Goal: Task Accomplishment & Management: Use online tool/utility

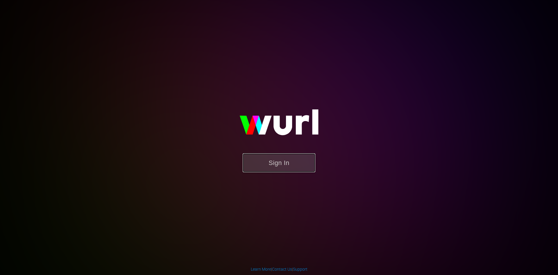
click at [287, 162] on button "Sign In" at bounding box center [279, 162] width 73 height 19
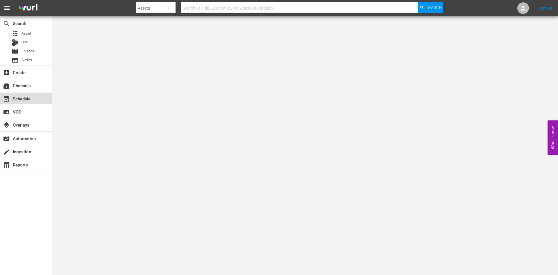
click at [27, 99] on div "event_available Schedule" at bounding box center [16, 97] width 33 height 5
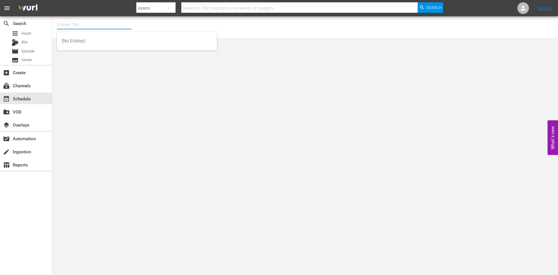
click at [76, 27] on input "text" at bounding box center [94, 25] width 74 height 14
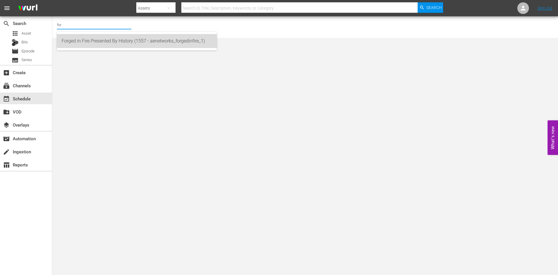
click at [76, 40] on div "Forged in Fire Presented By History (1557 - aenetworks_forgedinfire_1)" at bounding box center [137, 41] width 151 height 14
type input "Forged in Fire Presented By History (1557 - aenetworks_forgedinfire_1)"
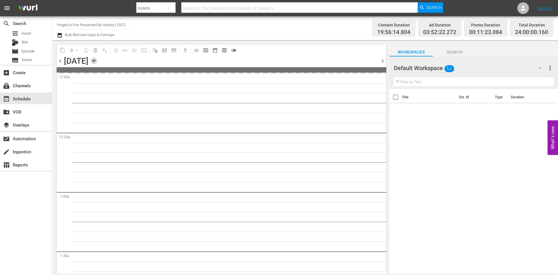
click at [95, 61] on icon "button" at bounding box center [93, 60] width 3 height 1
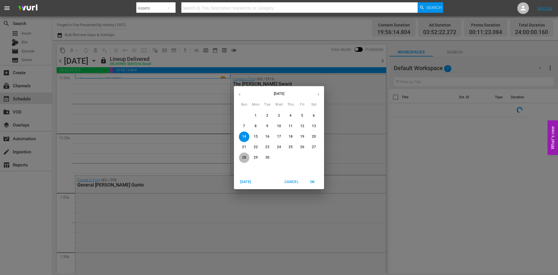
click at [246, 156] on p "28" at bounding box center [244, 157] width 4 height 5
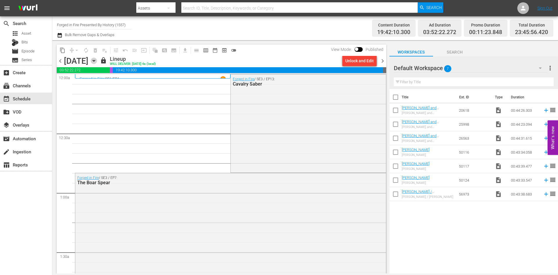
click at [97, 61] on icon "button" at bounding box center [94, 61] width 6 height 6
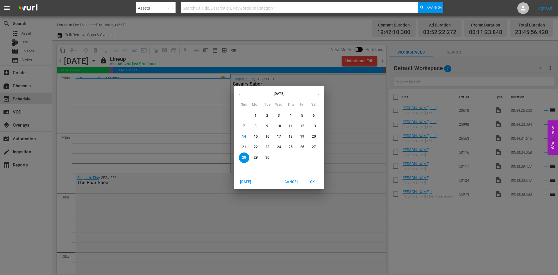
click at [318, 93] on icon "button" at bounding box center [318, 94] width 1 height 2
click at [245, 126] on p "5" at bounding box center [244, 126] width 2 height 5
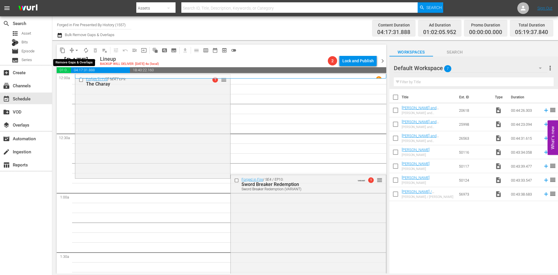
click at [76, 51] on span "arrow_drop_down" at bounding box center [77, 50] width 6 height 6
click at [75, 60] on li "Align to Midnight" at bounding box center [76, 62] width 61 height 10
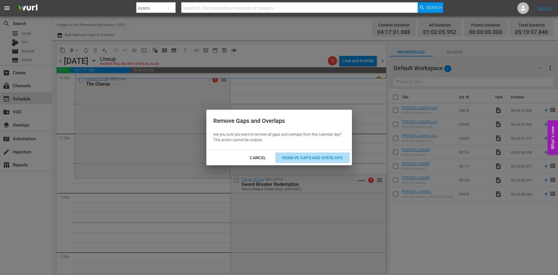
click at [289, 158] on div "Remove Gaps and Overlaps" at bounding box center [312, 157] width 69 height 7
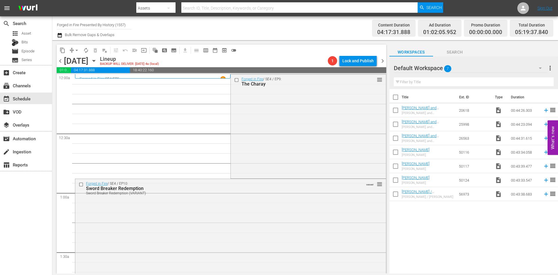
click at [96, 23] on input "Forged in Fire Presented By History (1557)" at bounding box center [94, 25] width 74 height 14
click at [96, 24] on input "Forged in Fire Presented By History (1557)" at bounding box center [94, 25] width 74 height 14
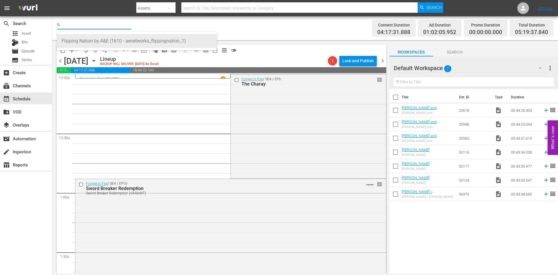
click at [90, 38] on div "Flipping Nation by A&E (1610 - aenetworks_flippingnation_1)" at bounding box center [137, 41] width 151 height 14
type input "Flipping Nation by A&E (1610 - aenetworks_flippingnation_1)"
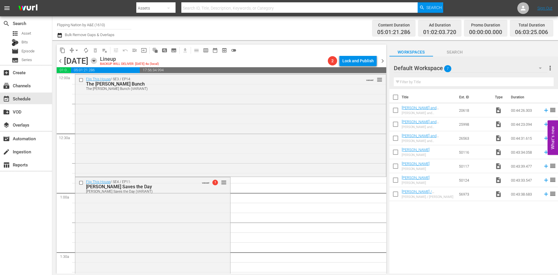
click at [97, 61] on icon "button" at bounding box center [94, 61] width 6 height 6
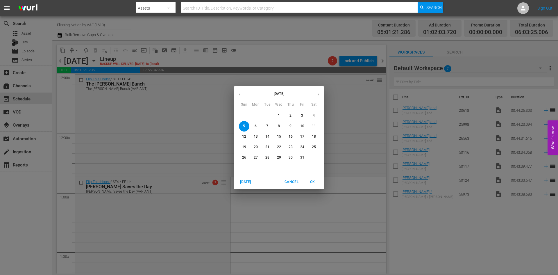
click at [240, 94] on icon "button" at bounding box center [239, 94] width 4 height 4
click at [240, 157] on span "28" at bounding box center [244, 157] width 10 height 5
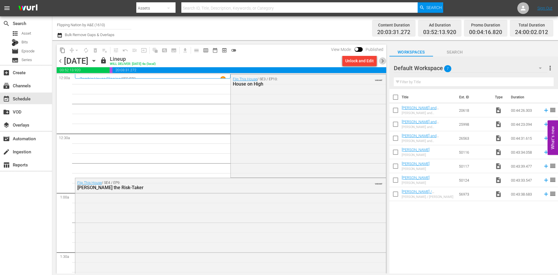
click at [382, 61] on span "chevron_right" at bounding box center [382, 60] width 7 height 7
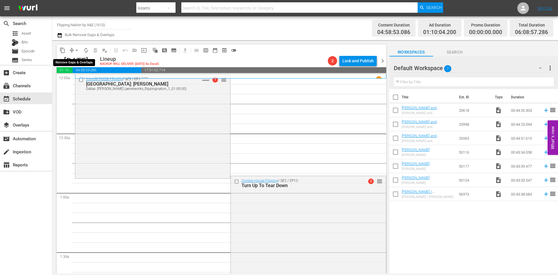
click at [78, 49] on span "arrow_drop_down" at bounding box center [77, 50] width 6 height 6
click at [76, 61] on li "Align to Midnight" at bounding box center [76, 62] width 61 height 10
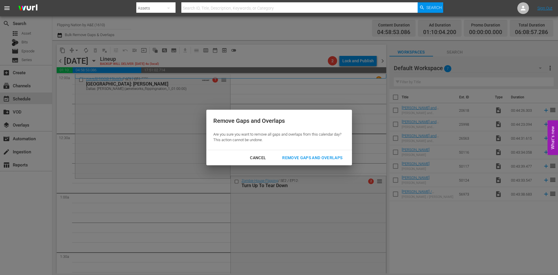
click at [298, 158] on div "Remove Gaps and Overlaps" at bounding box center [312, 157] width 69 height 7
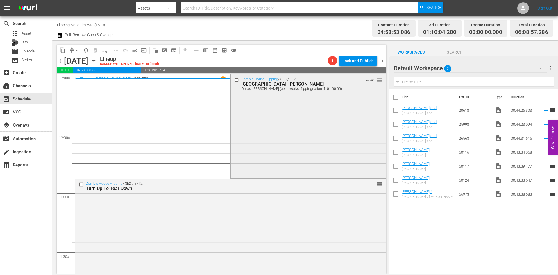
click at [282, 108] on div "Zombie House Flipping / SE5 / EP7: Dallas: Ivandell Dallas: Ivandell (aenetwork…" at bounding box center [308, 125] width 155 height 103
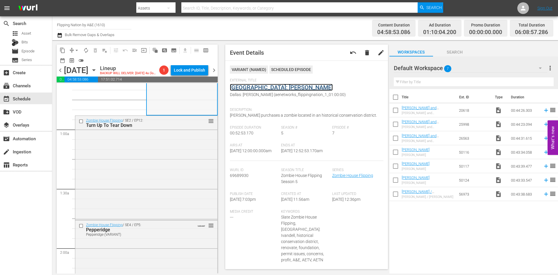
scroll to position [116, 0]
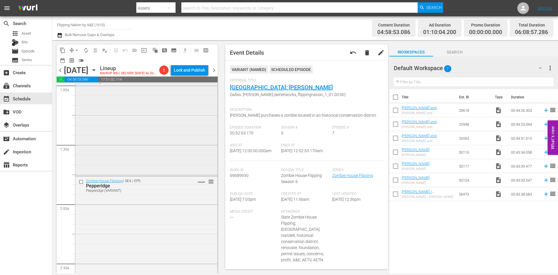
click at [180, 164] on div "Zombie House Flipping / SE2 / EP12: Turn Up To Tear Down reorder" at bounding box center [146, 123] width 142 height 103
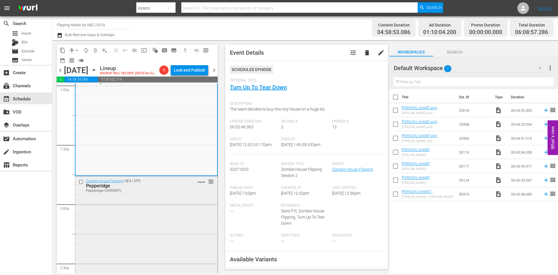
click at [183, 223] on div "Zombie House Flipping / SE4 / EP5: Pepperidge Pepperidge (VARIANT) VARIANT reor…" at bounding box center [146, 227] width 142 height 103
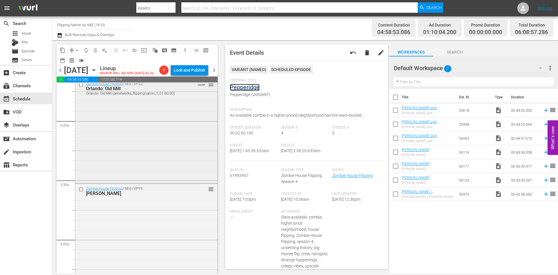
scroll to position [320, 0]
click at [179, 146] on div "Zombie House Flipping / SE5 / EP22: Orlando: Old Mill Orlando: Old Mill (aenetw…" at bounding box center [146, 128] width 142 height 103
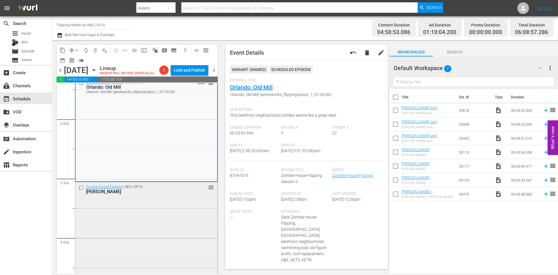
click at [170, 251] on div "Zombie House Flipping / SE4 / EP19: Lake Mary reorder" at bounding box center [146, 233] width 142 height 102
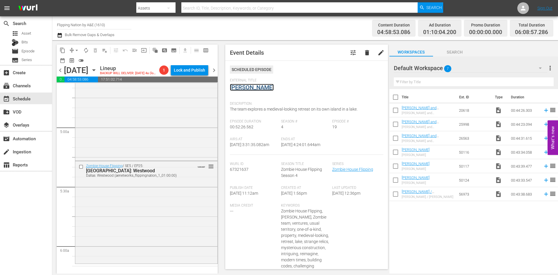
scroll to position [552, 0]
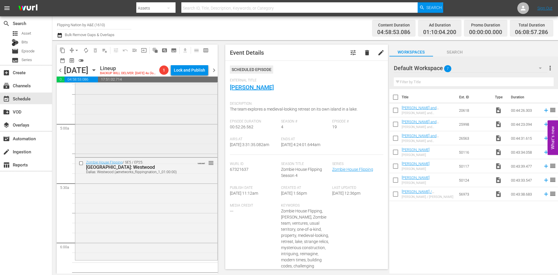
click at [181, 144] on div "Zombie House Flipping / SE5 / EP4: Tampa: Tarpon Tampa: Tarpon (aenetworks_flip…" at bounding box center [146, 104] width 142 height 102
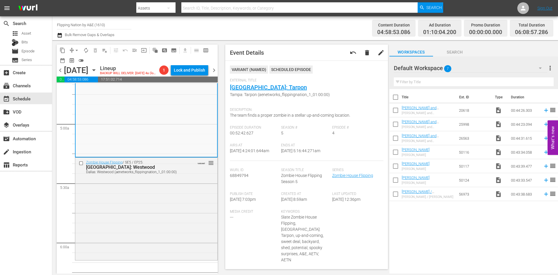
click at [263, 98] on div "External Title Tampa: Tarpon Tampa: Tarpon (aenetworks_flippingnation_1_01:00:0…" at bounding box center [306, 91] width 153 height 26
click at [173, 215] on div "Zombie House Flipping / SE5 / EP25: Dallas: Westwood Dallas: Westwood (aenetwor…" at bounding box center [146, 208] width 142 height 101
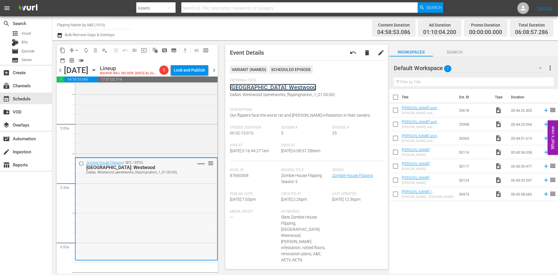
scroll to position [407, 0]
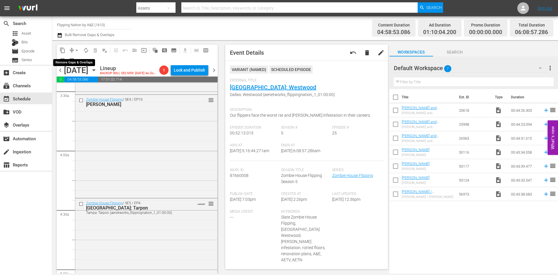
click at [75, 50] on span "arrow_drop_down" at bounding box center [77, 50] width 6 height 6
click at [74, 61] on li "Align to Midnight" at bounding box center [76, 62] width 61 height 10
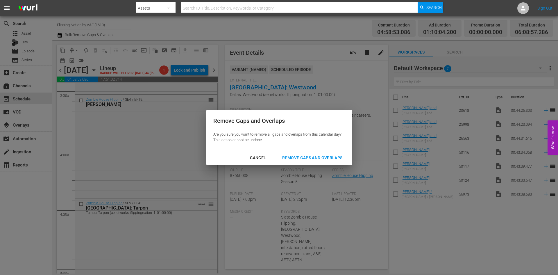
click at [303, 158] on div "Remove Gaps and Overlaps" at bounding box center [312, 157] width 69 height 7
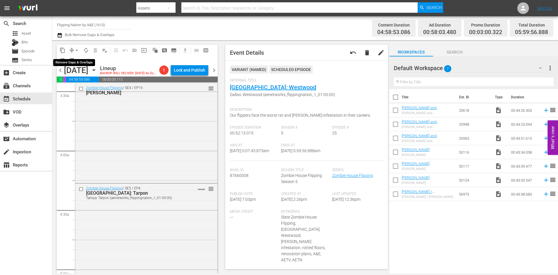
click at [77, 50] on span "arrow_drop_down" at bounding box center [77, 50] width 6 height 6
click at [77, 60] on li "Align to Midnight" at bounding box center [76, 62] width 61 height 10
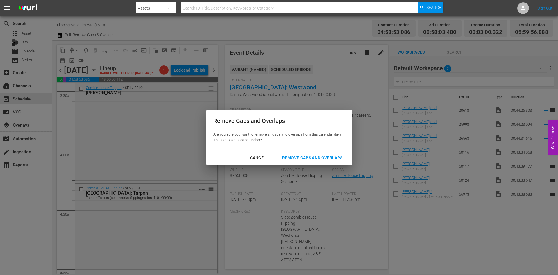
click at [305, 159] on div "Remove Gaps and Overlaps" at bounding box center [312, 157] width 69 height 7
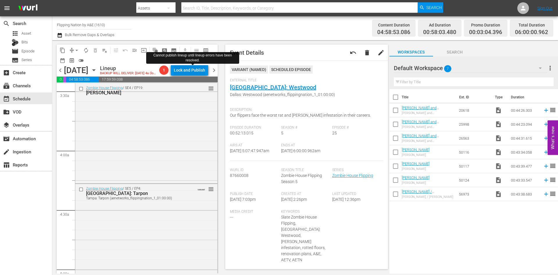
click at [194, 67] on div "Lock and Publish" at bounding box center [189, 70] width 31 height 10
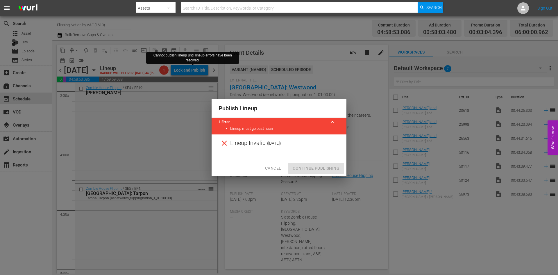
click at [123, 76] on div "Publish Lineup 1 Error keyboard_arrow_up Lineup must go past noon Lineup Invali…" at bounding box center [279, 137] width 558 height 275
click at [223, 142] on icon at bounding box center [224, 143] width 9 height 9
click at [276, 170] on span "Cancel" at bounding box center [273, 167] width 16 height 7
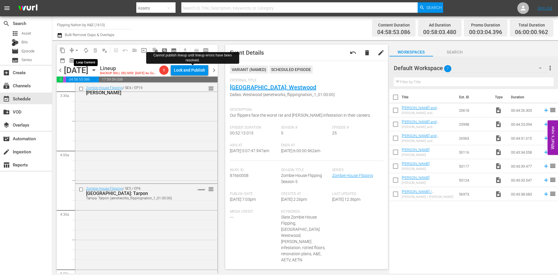
click at [87, 51] on span "autorenew_outlined" at bounding box center [86, 50] width 6 height 6
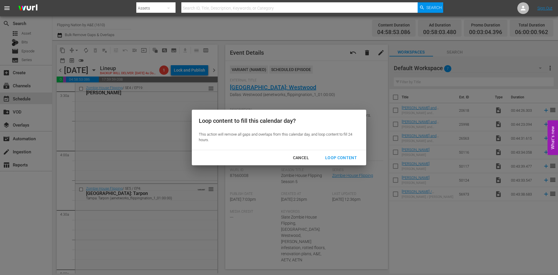
click at [338, 158] on div "Loop Content" at bounding box center [341, 157] width 41 height 7
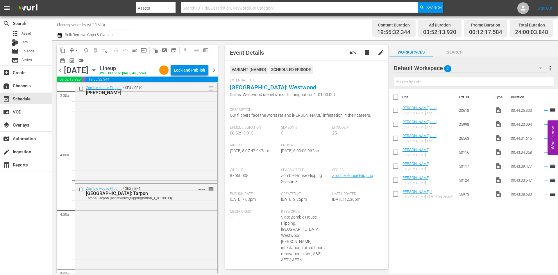
click at [192, 74] on div "Lock and Publish" at bounding box center [189, 70] width 31 height 10
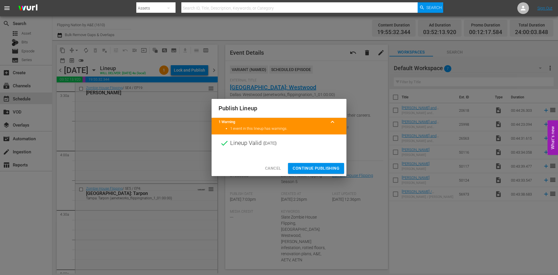
click at [310, 167] on span "Continue Publishing" at bounding box center [316, 167] width 47 height 7
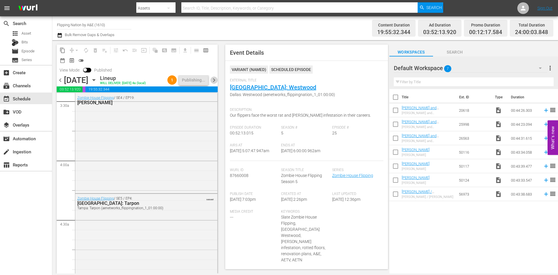
click at [214, 84] on span "chevron_right" at bounding box center [213, 79] width 7 height 7
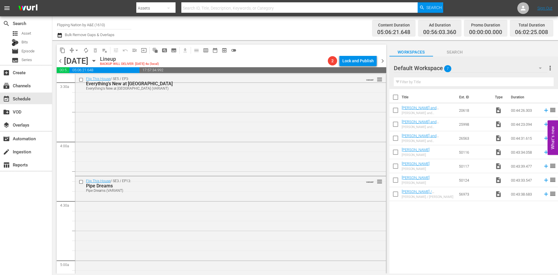
scroll to position [377, 0]
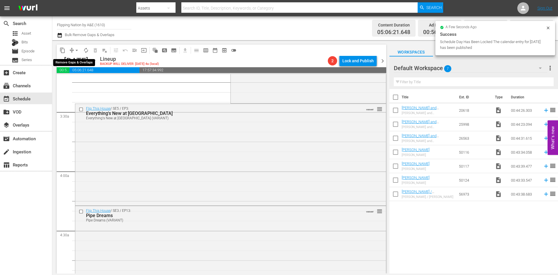
click at [76, 50] on span "arrow_drop_down" at bounding box center [77, 50] width 6 height 6
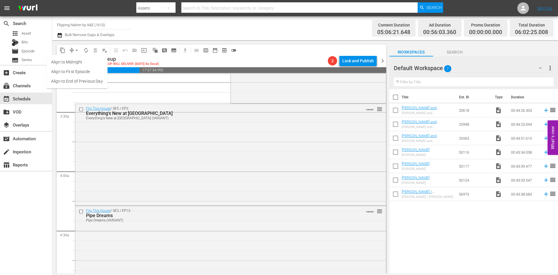
click at [77, 64] on li "Align to Midnight" at bounding box center [76, 62] width 61 height 10
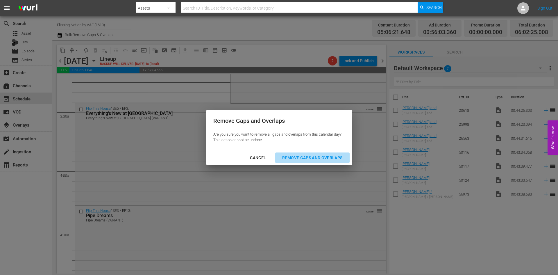
click at [305, 156] on div "Remove Gaps and Overlaps" at bounding box center [312, 157] width 69 height 7
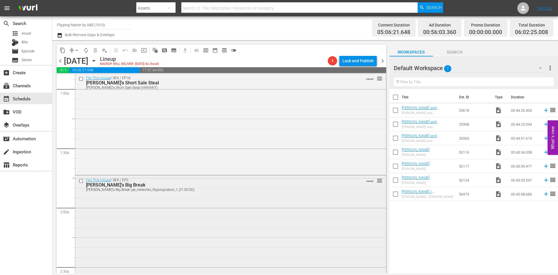
scroll to position [0, 0]
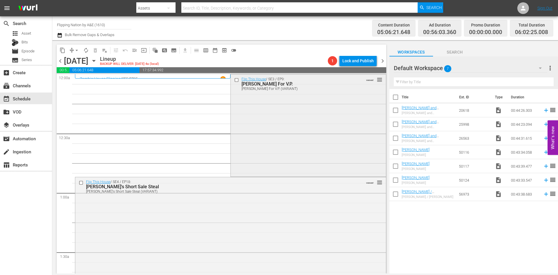
click at [286, 132] on div "Flip This House / SE3 / EP9: Veronica Montelongo For V.P. Veronica Montelongo F…" at bounding box center [308, 124] width 155 height 101
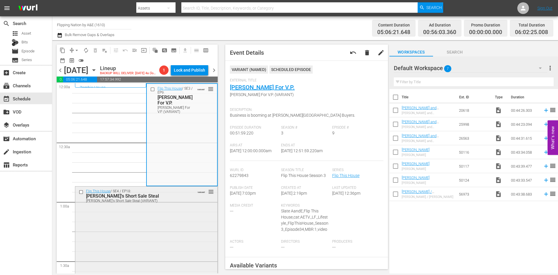
click at [186, 205] on div "Flip This House / SE4 / EP18: Peter's Short Sale Steal Peter's Short Sale Steal…" at bounding box center [146, 195] width 142 height 18
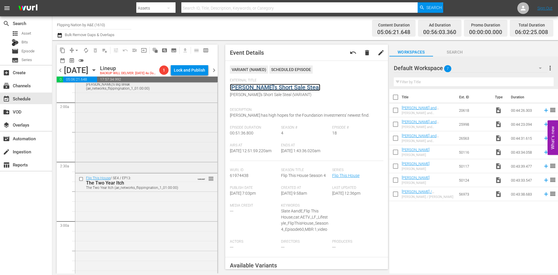
scroll to position [232, 0]
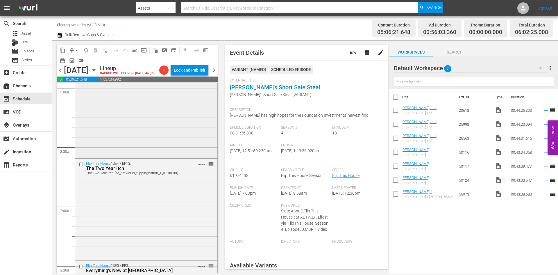
click at [183, 143] on div "Flip This House / SE4 / EP2: Brent's Big Break Brent's Big Break (ae_networks_f…" at bounding box center [146, 106] width 142 height 101
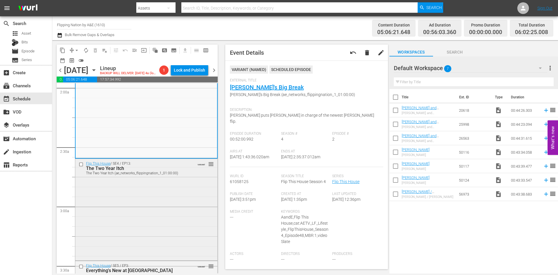
click at [165, 225] on div "Flip This House / SE4 / EP13: The Two Year Itch The Two Year Itch (ae_networks_…" at bounding box center [146, 209] width 142 height 100
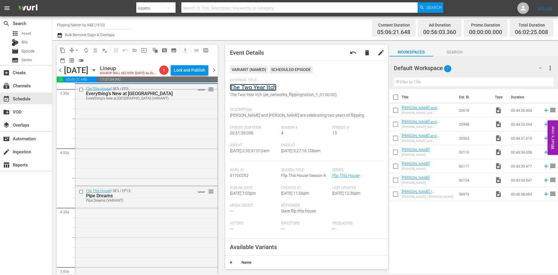
scroll to position [436, 0]
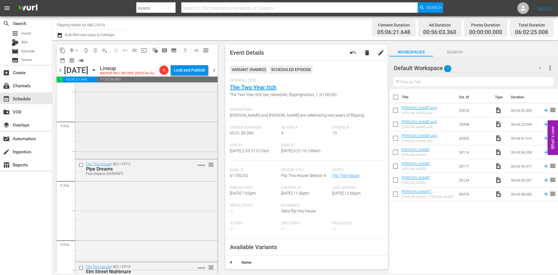
click at [157, 146] on div "Flip This House / SE5 / EP3: Everything's New at Newtown Everything's New at Ne…" at bounding box center [146, 107] width 142 height 100
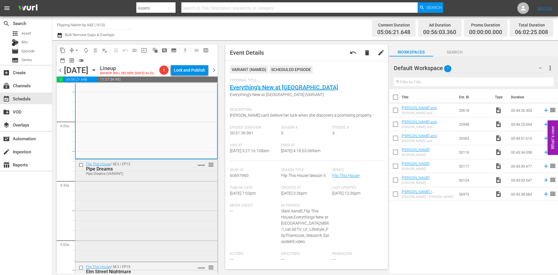
click at [186, 199] on div "Flip This House / SE3 / EP13: Pipe Dreams Pipe Dreams (VARIANT) VARIANT reorder" at bounding box center [146, 209] width 142 height 101
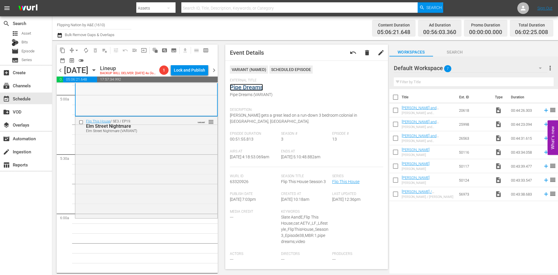
scroll to position [610, 0]
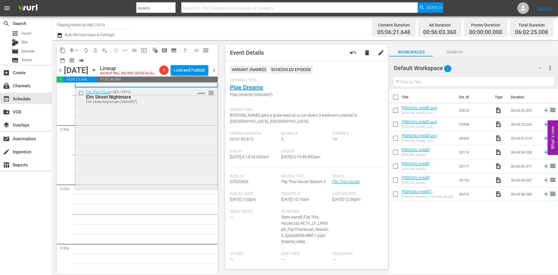
click at [160, 160] on div "Flip This House / SE3 / EP19: Elm Street Nightmare Elm Street Nightmare (VARIAN…" at bounding box center [146, 137] width 142 height 100
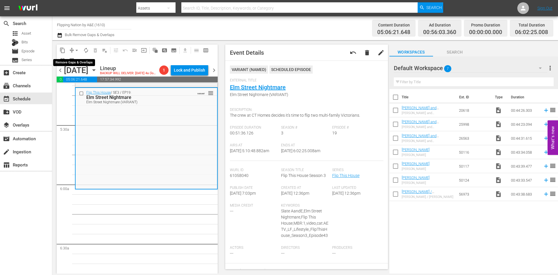
click at [77, 51] on span "arrow_drop_down" at bounding box center [77, 50] width 6 height 6
click at [76, 59] on li "Align to Midnight" at bounding box center [76, 62] width 61 height 10
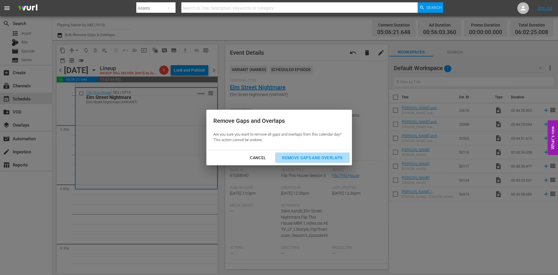
click at [317, 158] on div "Remove Gaps and Overlaps" at bounding box center [312, 157] width 69 height 7
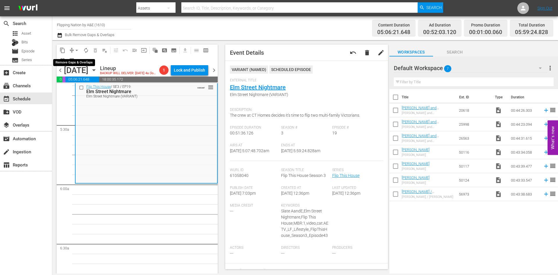
click at [76, 49] on span "arrow_drop_down" at bounding box center [77, 50] width 6 height 6
click at [77, 61] on li "Align to Midnight" at bounding box center [76, 62] width 61 height 10
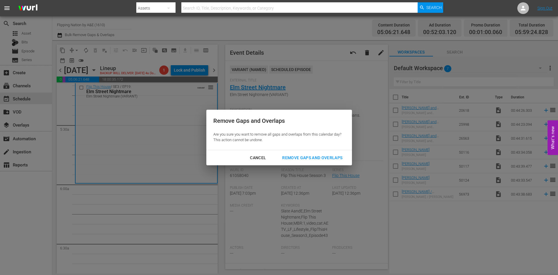
click at [306, 155] on div "Remove Gaps and Overlaps" at bounding box center [312, 157] width 69 height 7
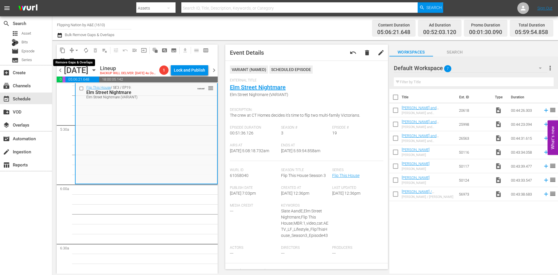
click at [75, 49] on span "arrow_drop_down" at bounding box center [77, 50] width 6 height 6
click at [71, 62] on li "Align to Midnight" at bounding box center [76, 62] width 61 height 10
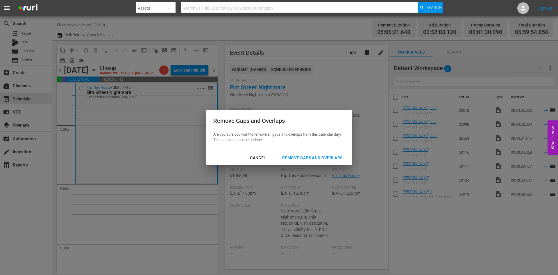
click at [312, 156] on div "Remove Gaps and Overlaps" at bounding box center [312, 157] width 69 height 7
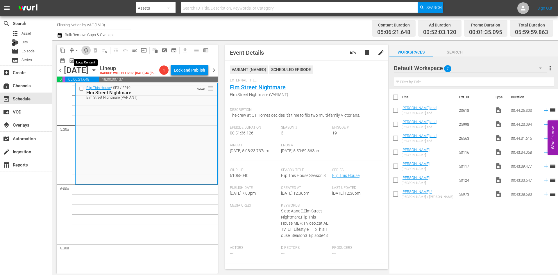
click at [87, 50] on span "autorenew_outlined" at bounding box center [86, 50] width 6 height 6
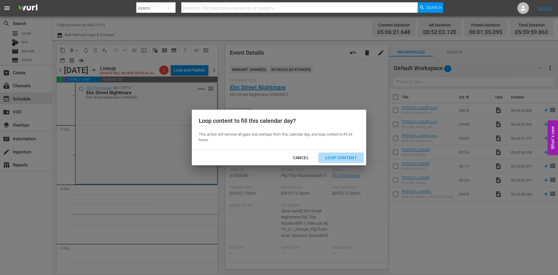
click at [344, 156] on div "Loop Content" at bounding box center [341, 157] width 41 height 7
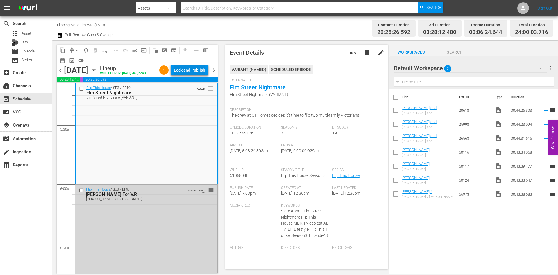
click at [185, 70] on div "Lock and Publish" at bounding box center [189, 70] width 31 height 10
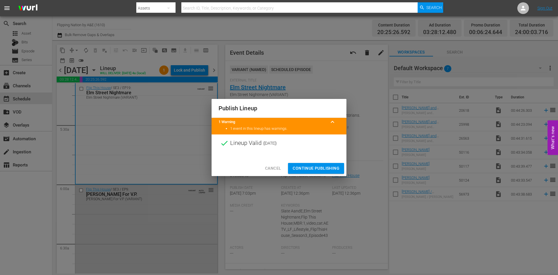
click at [308, 166] on span "Continue Publishing" at bounding box center [316, 167] width 47 height 7
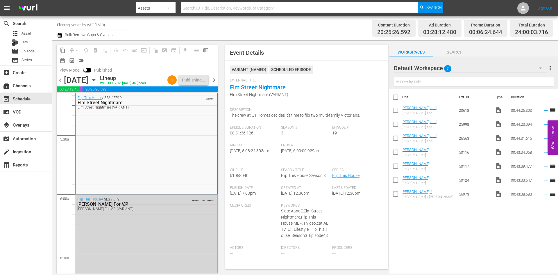
click at [213, 84] on span "chevron_right" at bounding box center [213, 79] width 7 height 7
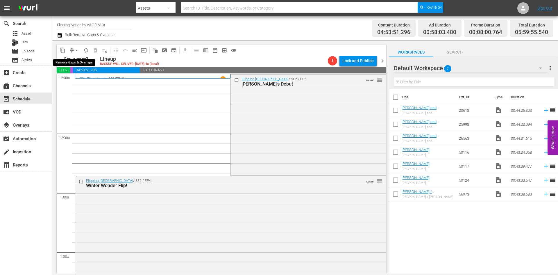
click at [77, 50] on span "arrow_drop_down" at bounding box center [77, 50] width 6 height 6
click at [83, 64] on li "Align to Midnight" at bounding box center [76, 62] width 61 height 10
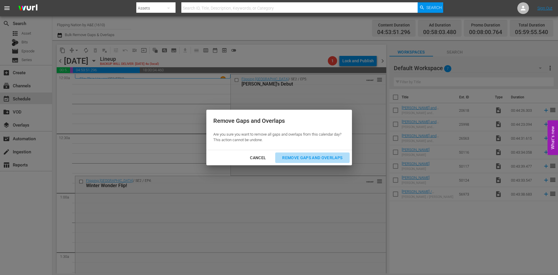
click at [298, 158] on div "Remove Gaps and Overlaps" at bounding box center [312, 157] width 69 height 7
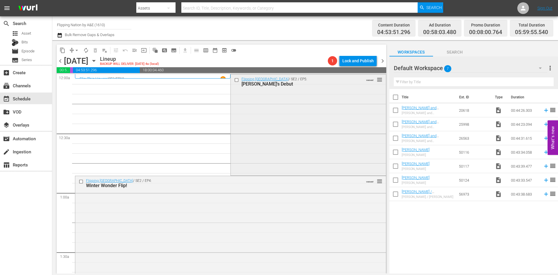
click at [261, 121] on div "Flipping Boston / SE2 / EP5: Desi's Debut VARIANT reorder" at bounding box center [308, 124] width 155 height 100
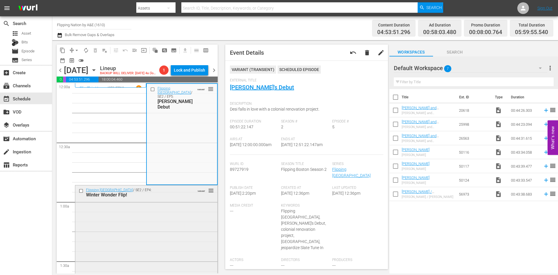
click at [182, 227] on div "Flipping Boston / SE2 / EP4: Winter Wonder Flip! VARIANT reorder" at bounding box center [146, 234] width 142 height 99
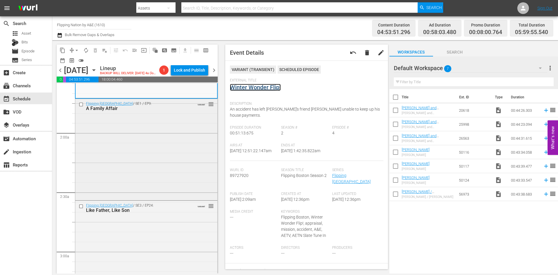
scroll to position [203, 0]
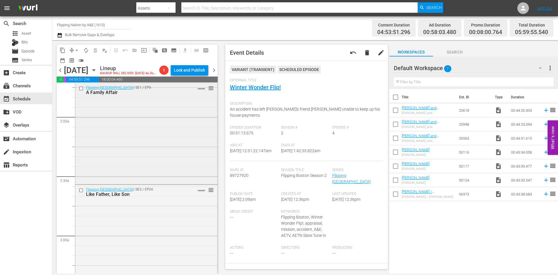
click at [171, 147] on div "Flipping Boston / SE1 / EP9: A Family Affair VARIANT reorder" at bounding box center [146, 133] width 142 height 100
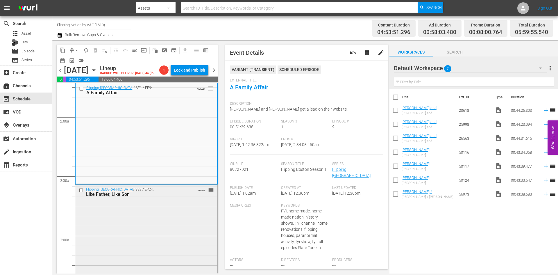
click at [182, 221] on div "Flipping Boston / SE3 / EP24: Like Father, Like Son VARIANT reorder" at bounding box center [146, 236] width 142 height 103
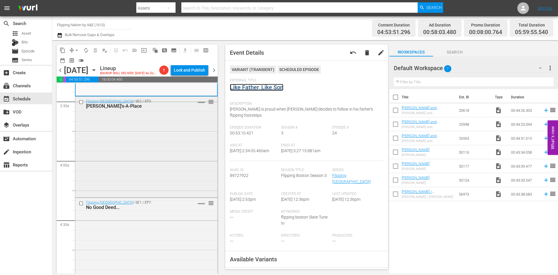
scroll to position [407, 0]
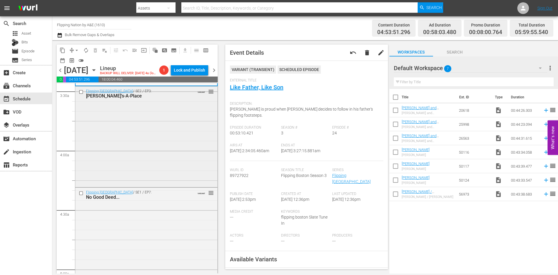
click at [166, 165] on div "Flipping Boston / SE2 / EP3: Pete's-A-Place VARIANT reorder" at bounding box center [146, 135] width 142 height 99
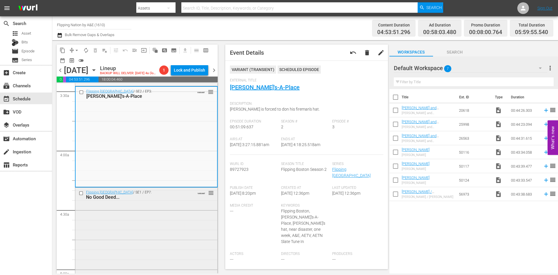
click at [151, 219] on div "Flipping Boston / SE1 / EP7: No Good Deed... VARIANT reorder" at bounding box center [146, 236] width 142 height 98
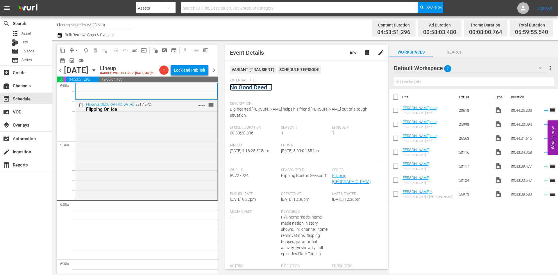
scroll to position [610, 0]
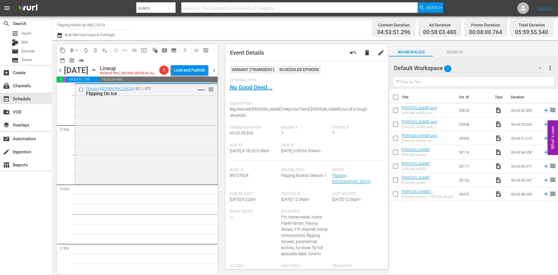
click at [178, 153] on div "Flipping Boston / SE1 / EP2: Flipping On Ice VARIANT reorder" at bounding box center [146, 133] width 142 height 99
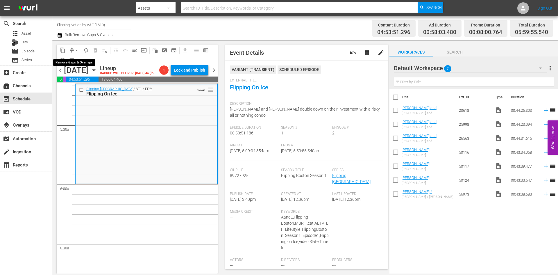
click at [75, 48] on span "arrow_drop_down" at bounding box center [77, 50] width 6 height 6
click at [72, 63] on li "Align to Midnight" at bounding box center [76, 62] width 61 height 10
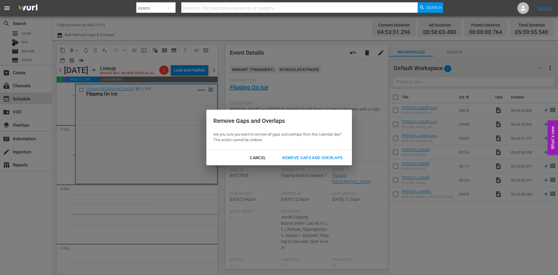
click at [301, 155] on div "Remove Gaps and Overlaps" at bounding box center [312, 157] width 69 height 7
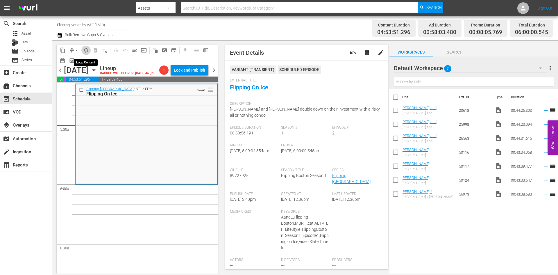
click at [85, 49] on span "autorenew_outlined" at bounding box center [86, 50] width 6 height 6
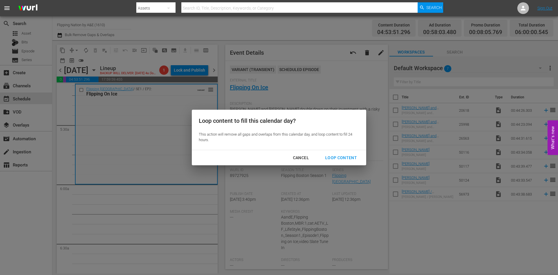
click at [334, 157] on div "Loop Content" at bounding box center [341, 157] width 41 height 7
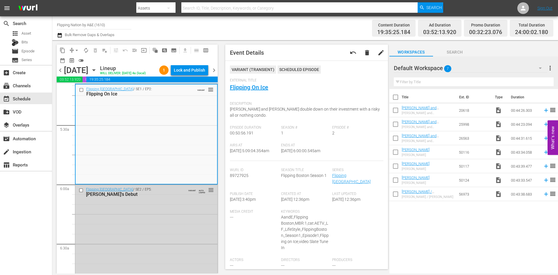
click at [192, 71] on div "Lock and Publish" at bounding box center [189, 70] width 31 height 10
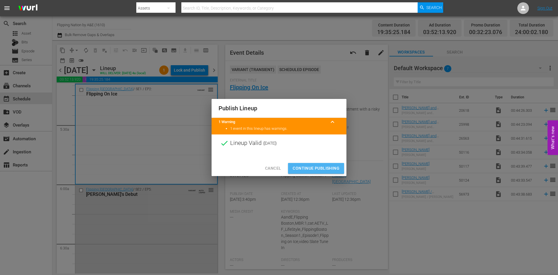
click at [309, 166] on span "Continue Publishing" at bounding box center [316, 167] width 47 height 7
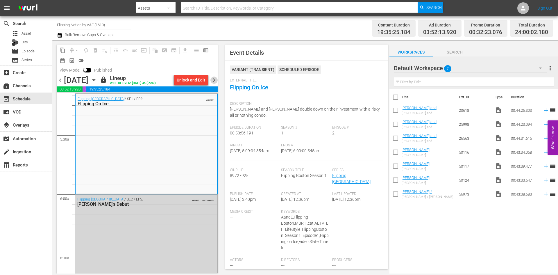
click at [213, 80] on span "chevron_right" at bounding box center [213, 79] width 7 height 7
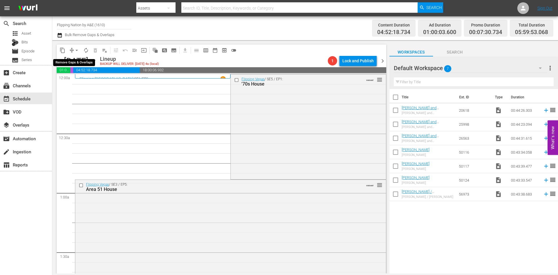
click at [76, 50] on span "arrow_drop_down" at bounding box center [77, 50] width 6 height 6
click at [73, 63] on li "Align to Midnight" at bounding box center [76, 62] width 61 height 10
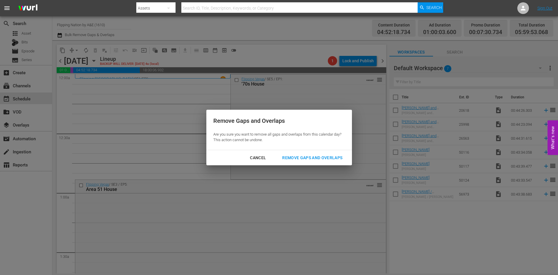
click at [287, 156] on div "Remove Gaps and Overlaps" at bounding box center [312, 157] width 69 height 7
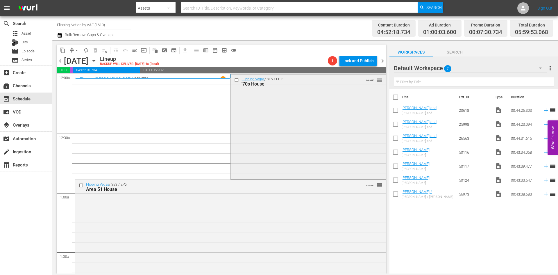
click at [289, 140] on div "Flipping Vegas / SE5 / EP1: '70s House VARIANT reorder" at bounding box center [308, 125] width 155 height 103
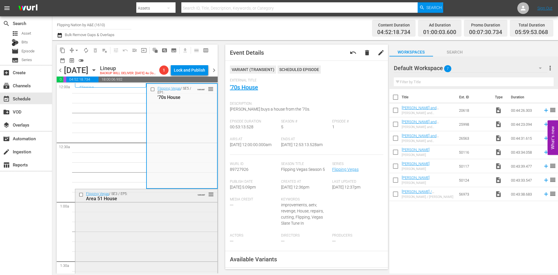
click at [162, 217] on div "Flipping Vegas / SE3 / EP5: Area 51 House VARIANT reorder" at bounding box center [146, 239] width 142 height 100
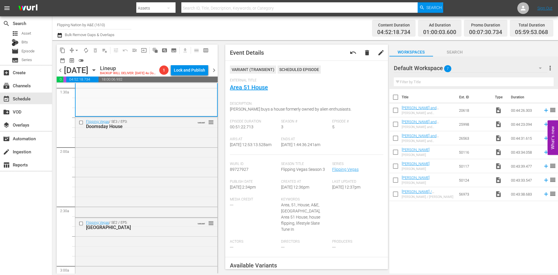
scroll to position [203, 0]
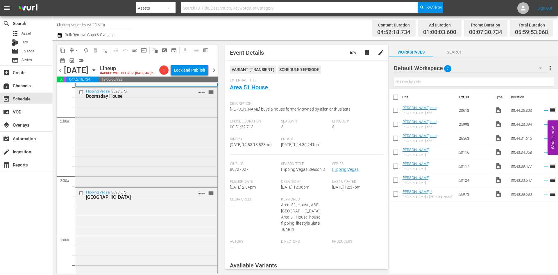
click at [167, 130] on div "Flipping Vegas / SE3 / EP3: Doomsday House VARIANT reorder" at bounding box center [146, 136] width 142 height 99
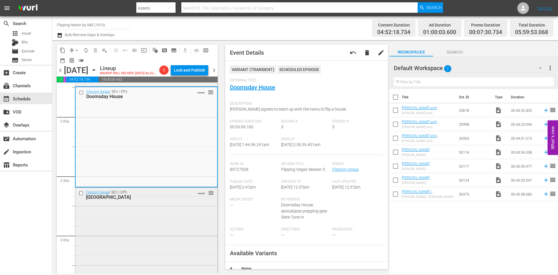
click at [169, 210] on div "Flipping Vegas / SE2 / EP5: Stink House VARIANT reorder" at bounding box center [146, 236] width 142 height 98
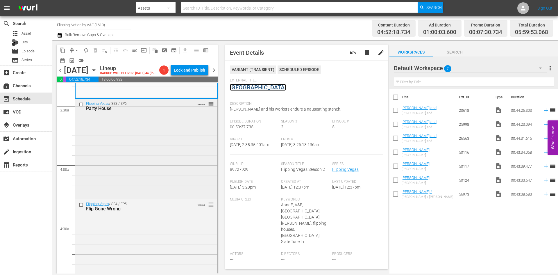
scroll to position [407, 0]
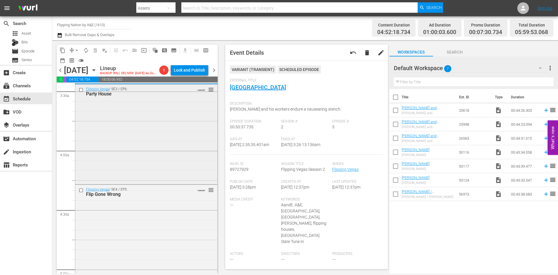
click at [169, 150] on div "Flipping Vegas / SE3 / EP6: Party House VARIANT reorder" at bounding box center [146, 133] width 142 height 99
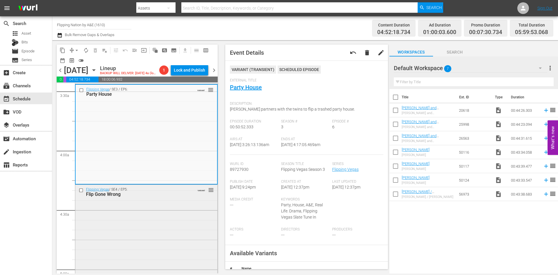
click at [171, 214] on div "Flipping Vegas / SE4 / EP5: Flip Gone Wrong VARIANT reorder" at bounding box center [146, 234] width 142 height 99
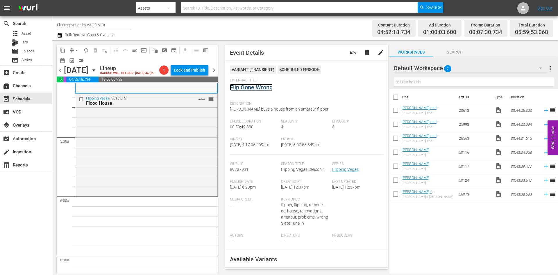
scroll to position [610, 0]
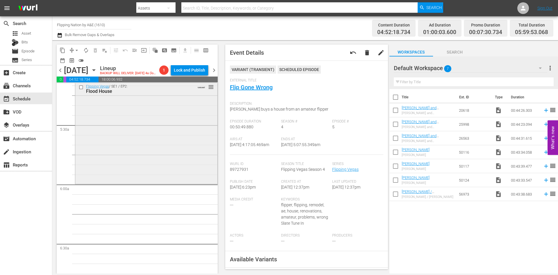
click at [177, 130] on div "Flipping Vegas / SE1 / EP2: Flood House VARIANT reorder" at bounding box center [146, 132] width 142 height 101
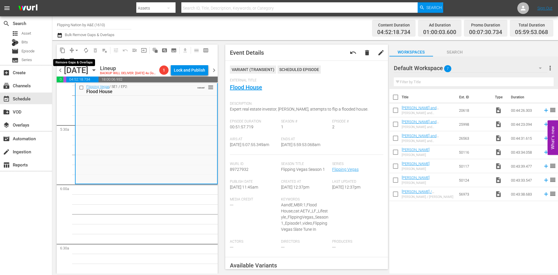
click at [79, 51] on span "arrow_drop_down" at bounding box center [77, 50] width 6 height 6
click at [74, 62] on li "Align to Midnight" at bounding box center [76, 62] width 61 height 10
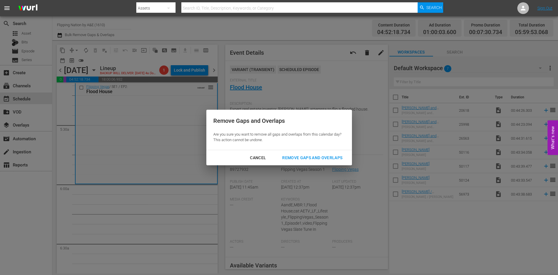
click at [300, 158] on div "Remove Gaps and Overlaps" at bounding box center [312, 157] width 69 height 7
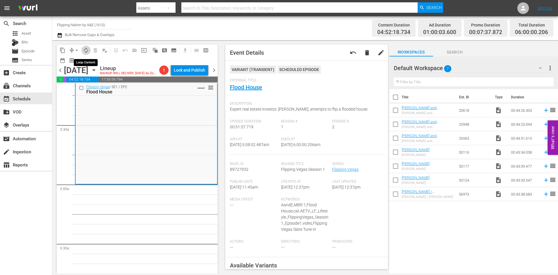
click at [87, 52] on span "autorenew_outlined" at bounding box center [86, 50] width 6 height 6
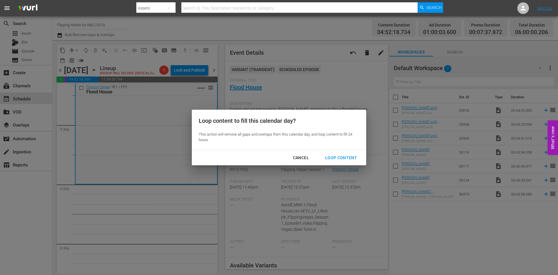
click at [335, 155] on div "Loop Content" at bounding box center [341, 157] width 41 height 7
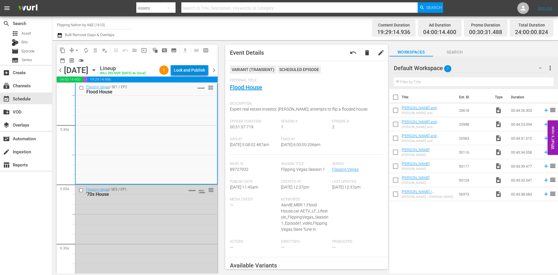
click at [189, 66] on div "Lock and Publish" at bounding box center [189, 70] width 31 height 10
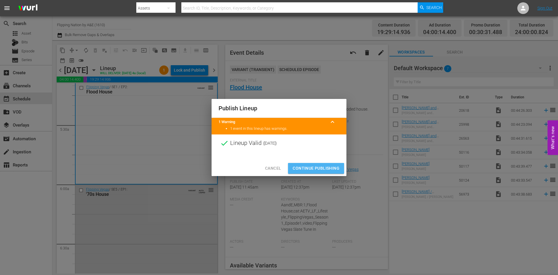
click at [312, 166] on span "Continue Publishing" at bounding box center [316, 167] width 47 height 7
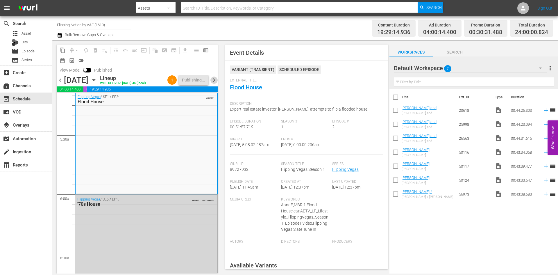
click at [215, 79] on span "chevron_right" at bounding box center [213, 79] width 7 height 7
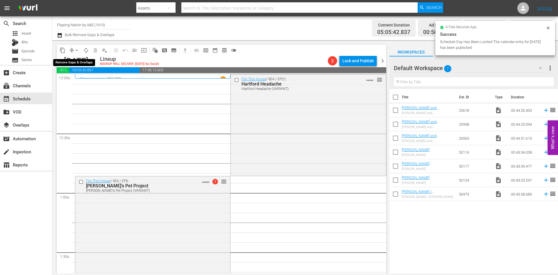
click at [78, 49] on span "arrow_drop_down" at bounding box center [77, 50] width 6 height 6
click at [74, 60] on li "Align to Midnight" at bounding box center [76, 62] width 61 height 10
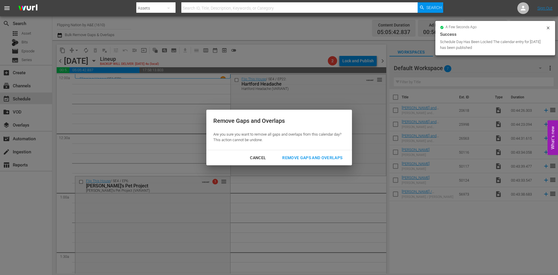
click at [314, 158] on div "Remove Gaps and Overlaps" at bounding box center [312, 157] width 69 height 7
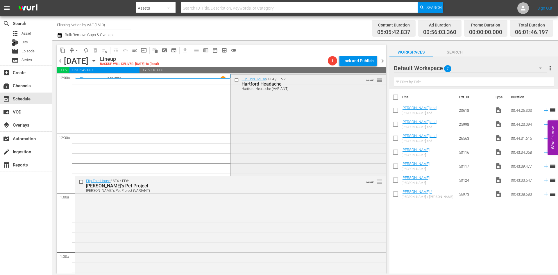
click at [264, 133] on div "Flip This House / SE4 / EP22: Hartford Headache Hartford Headache (VARIANT) VAR…" at bounding box center [308, 124] width 155 height 100
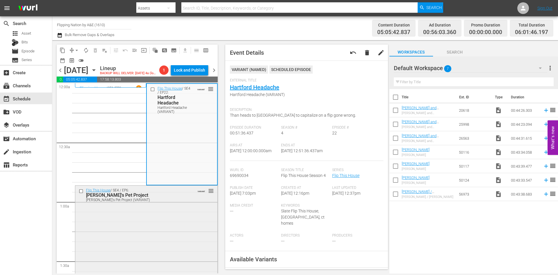
click at [194, 215] on div "Flip This House / SE4 / EP6: Peter's Pet Project Peter's Pet Project (VARIANT) …" at bounding box center [146, 235] width 142 height 101
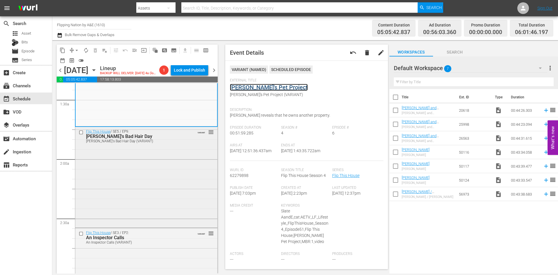
scroll to position [174, 0]
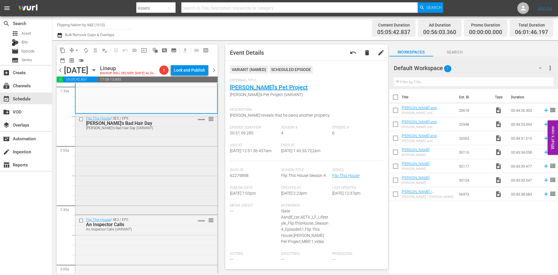
click at [184, 173] on div "Flip This House / SE5 / EP9: Paul's Bad Hair Day Paul's Bad Hair Day (VARIANT) …" at bounding box center [146, 163] width 142 height 99
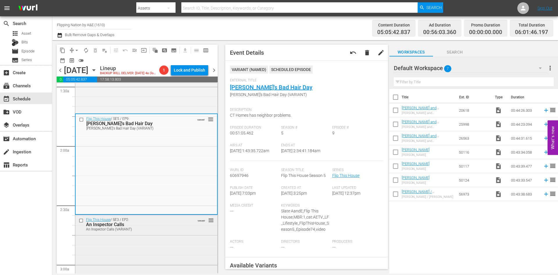
click at [179, 244] on div "Flip This House / SE3 / EP2: An Inspector Calls An Inspector Calls (VARIANT) VA…" at bounding box center [146, 265] width 142 height 101
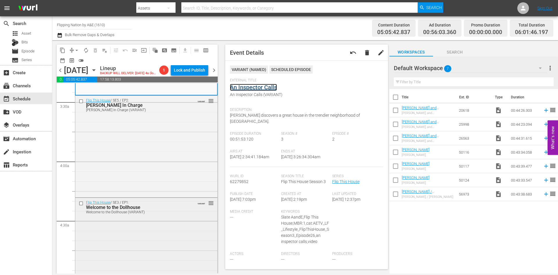
scroll to position [407, 0]
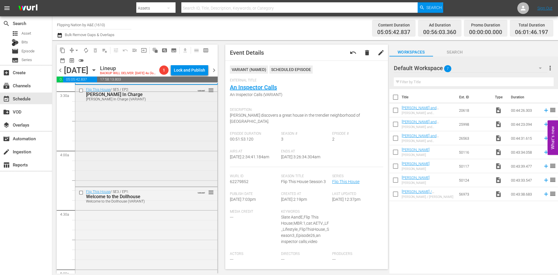
click at [169, 139] on div "Flip This House / SE5 / EP2: Rudy In Charge Rudy In Charge (VARIANT) VARIANT re…" at bounding box center [146, 135] width 142 height 100
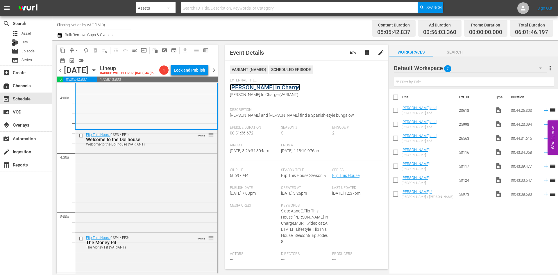
scroll to position [465, 0]
click at [157, 178] on div "Flip This House / SE3 / EP1: Welcome to the Dollhouse Welcome to the Dollhouse …" at bounding box center [146, 179] width 142 height 101
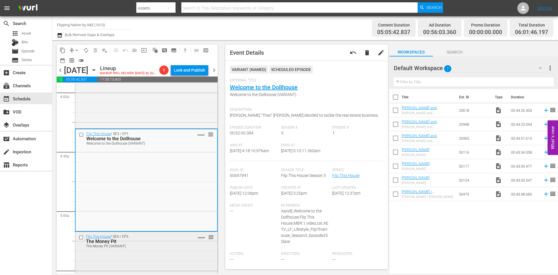
click at [136, 248] on div "Flip This House / SE4 / EP3: The Money Pit The Money Pit (VARIANT) VARIANT reor…" at bounding box center [146, 241] width 142 height 18
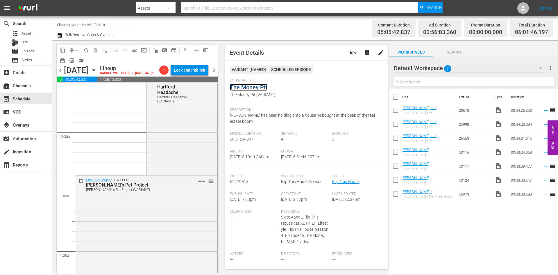
scroll to position [0, 0]
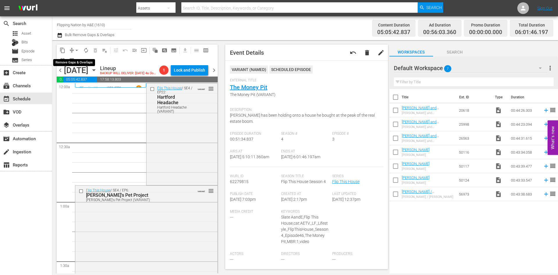
click at [76, 48] on span "arrow_drop_down" at bounding box center [77, 50] width 6 height 6
click at [77, 60] on li "Align to Midnight" at bounding box center [76, 62] width 61 height 10
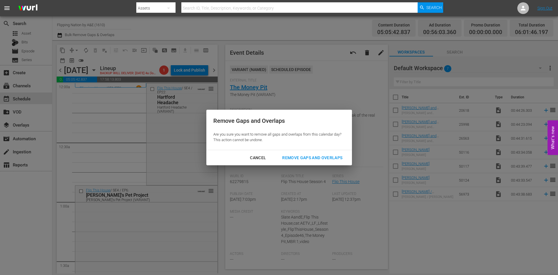
click at [310, 156] on div "Remove Gaps and Overlaps" at bounding box center [312, 157] width 69 height 7
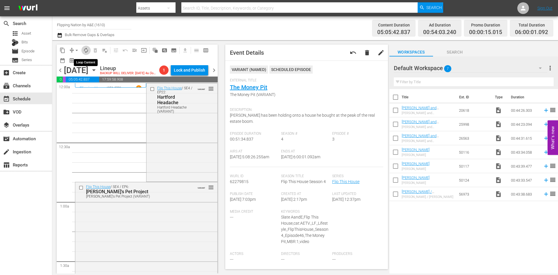
click at [89, 52] on button "autorenew_outlined" at bounding box center [85, 50] width 9 height 9
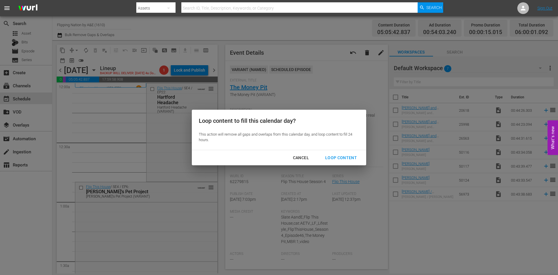
click at [330, 159] on div "Loop Content" at bounding box center [341, 157] width 41 height 7
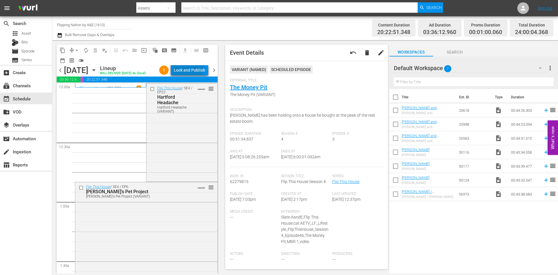
click at [189, 69] on div "Lock and Publish" at bounding box center [189, 70] width 31 height 10
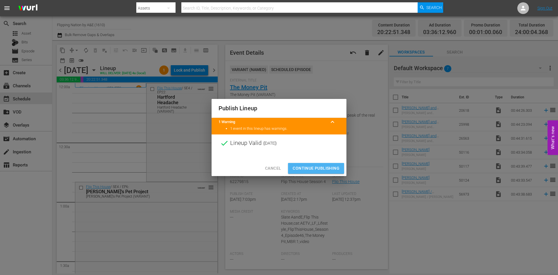
click at [313, 169] on span "Continue Publishing" at bounding box center [316, 167] width 47 height 7
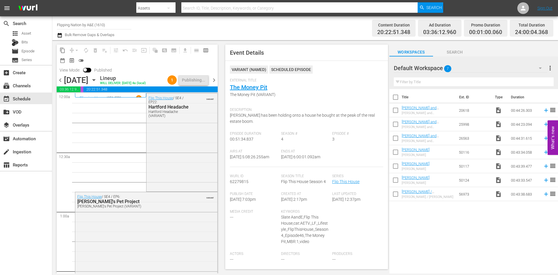
click at [216, 79] on span "chevron_right" at bounding box center [213, 79] width 7 height 7
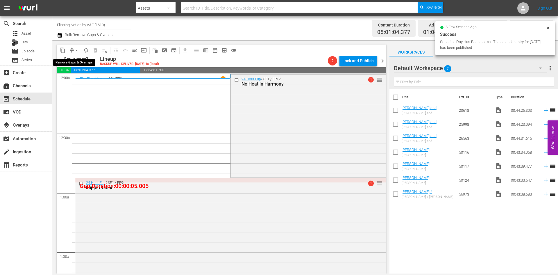
click at [77, 50] on span "arrow_drop_down" at bounding box center [77, 50] width 6 height 6
click at [77, 61] on li "Align to Midnight" at bounding box center [76, 62] width 61 height 10
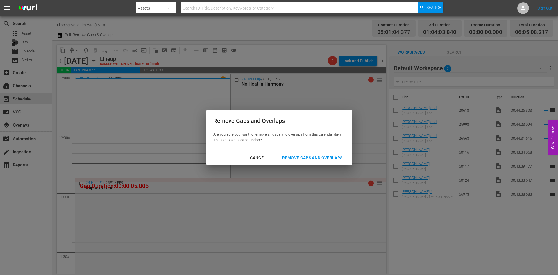
click at [299, 157] on div "Remove Gaps and Overlaps" at bounding box center [312, 157] width 69 height 7
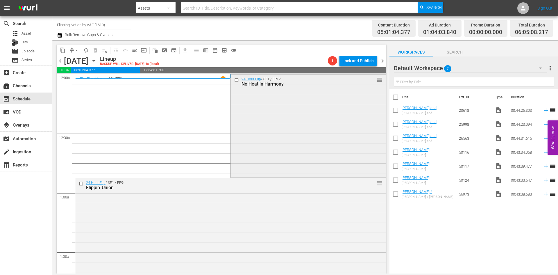
click at [291, 125] on div "24 Hour Flip / SE1 / EP12: No Heat in Harmony reorder" at bounding box center [308, 125] width 155 height 102
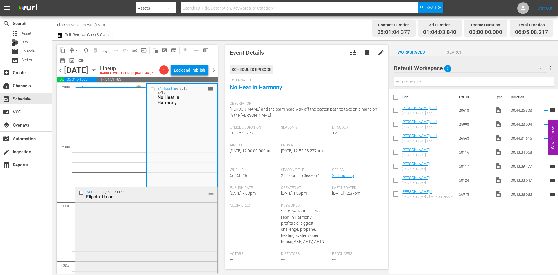
click at [164, 224] on div "24 Hour Flip / SE1 / EP9: Flippin' Union reorder" at bounding box center [146, 237] width 142 height 101
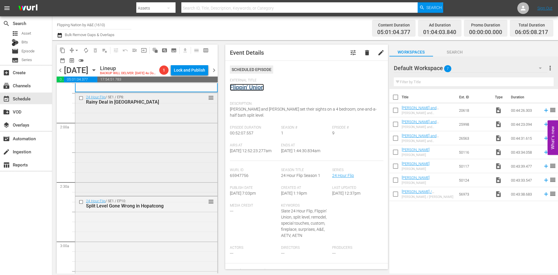
scroll to position [203, 0]
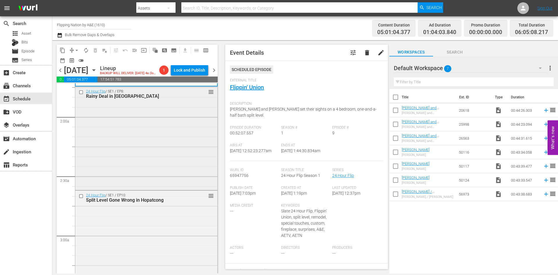
click at [179, 143] on div "24 Hour Flip / SE1 / EP8: Rainy Deal in North Plainfield reorder" at bounding box center [146, 138] width 142 height 102
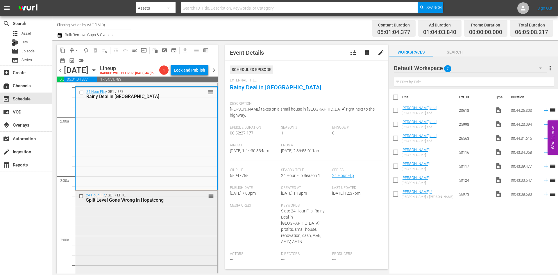
click at [171, 219] on div "24 Hour Flip / SE1 / EP10: Split Level Gone Wrong in Hopatcong reorder" at bounding box center [146, 241] width 142 height 102
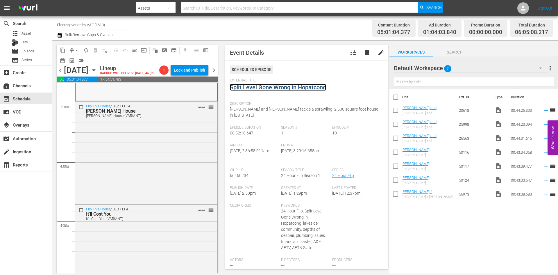
scroll to position [407, 0]
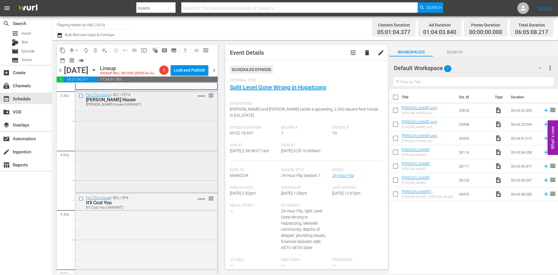
click at [179, 178] on div "Flip This House / SE2 / EP14: Roach House Roach House (VARIANT) VARIANT reorder" at bounding box center [146, 140] width 142 height 101
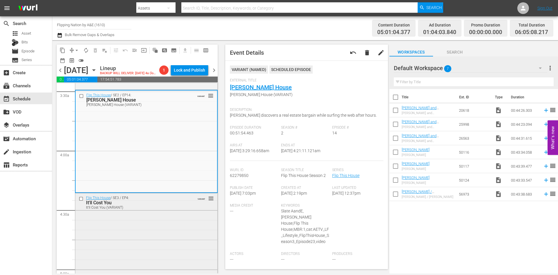
click at [167, 241] on div "Flip This House / SE3 / EP4: It'll Cost You It'll Cost You (VARIANT) VARIANT re…" at bounding box center [146, 243] width 142 height 101
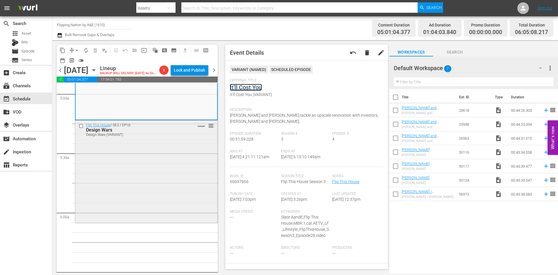
scroll to position [610, 0]
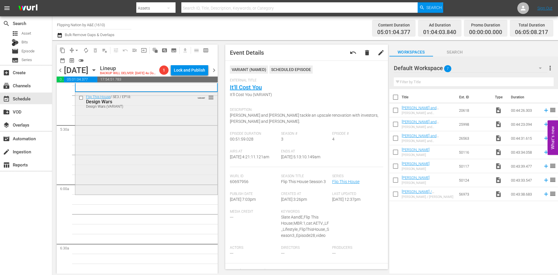
click at [177, 146] on div "Flip This House / SE3 / EP18: Design Wars Design Wars (VARIANT) VARIANT reorder" at bounding box center [146, 142] width 142 height 101
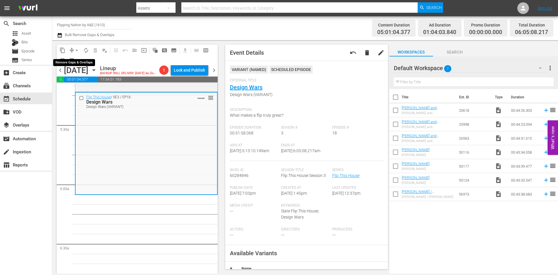
click at [76, 51] on span "arrow_drop_down" at bounding box center [77, 50] width 6 height 6
click at [71, 64] on li "Align to Midnight" at bounding box center [76, 62] width 61 height 10
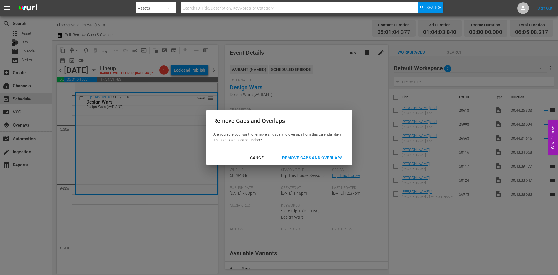
click at [294, 157] on div "Remove Gaps and Overlaps" at bounding box center [312, 157] width 69 height 7
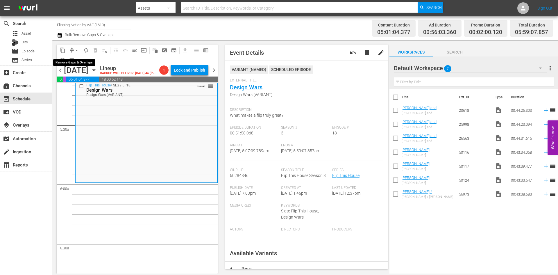
click at [76, 49] on span "arrow_drop_down" at bounding box center [77, 50] width 6 height 6
click at [71, 65] on li "Align to Midnight" at bounding box center [76, 62] width 61 height 10
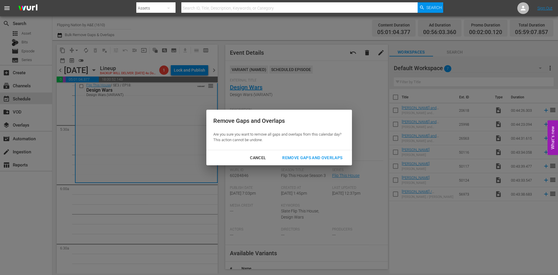
click at [311, 158] on div "Remove Gaps and Overlaps" at bounding box center [312, 157] width 69 height 7
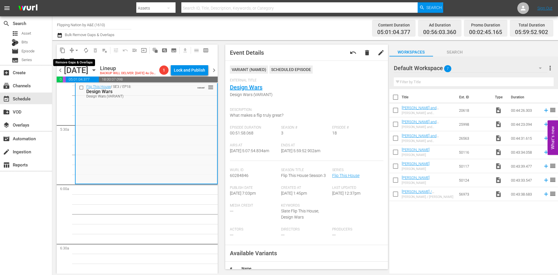
click at [77, 49] on span "arrow_drop_down" at bounding box center [77, 50] width 6 height 6
click at [71, 62] on li "Align to Midnight" at bounding box center [76, 62] width 61 height 10
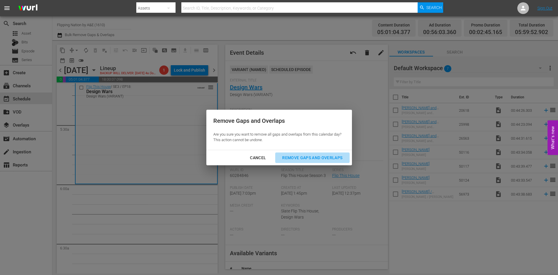
click at [301, 157] on div "Remove Gaps and Overlaps" at bounding box center [312, 157] width 69 height 7
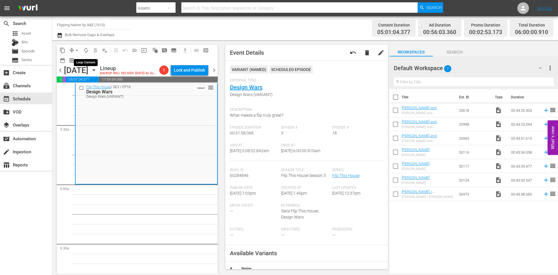
click at [85, 50] on span "autorenew_outlined" at bounding box center [86, 50] width 6 height 6
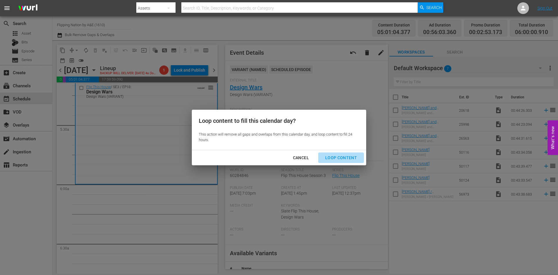
click at [342, 158] on div "Loop Content" at bounding box center [341, 157] width 41 height 7
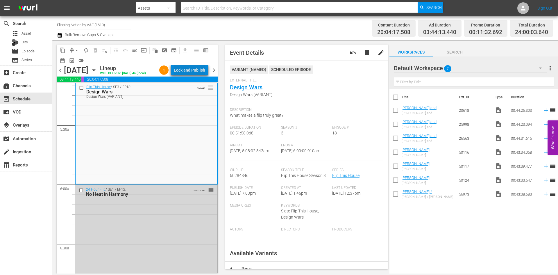
click at [194, 70] on div "Lock and Publish" at bounding box center [189, 70] width 31 height 10
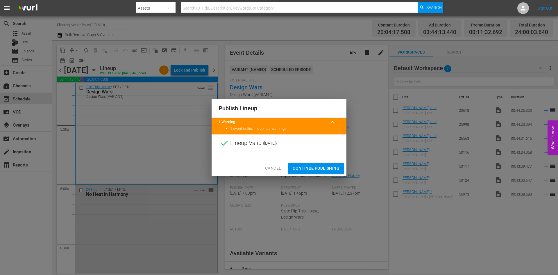
click at [321, 166] on span "Continue Publishing" at bounding box center [316, 167] width 47 height 7
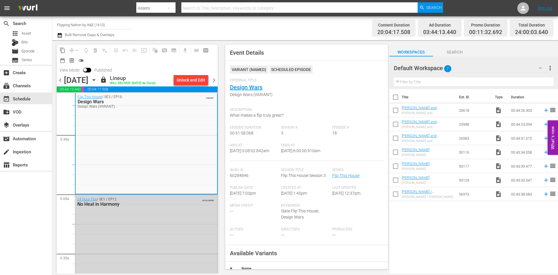
click at [213, 78] on span "chevron_right" at bounding box center [213, 79] width 7 height 7
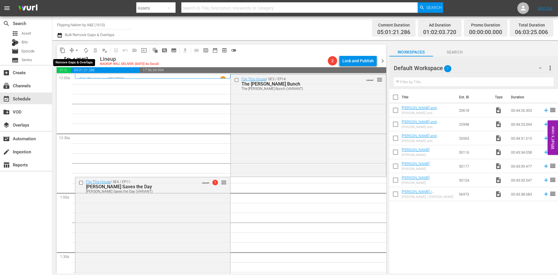
click at [76, 49] on span "arrow_drop_down" at bounding box center [77, 50] width 6 height 6
click at [72, 62] on li "Align to Midnight" at bounding box center [76, 62] width 61 height 10
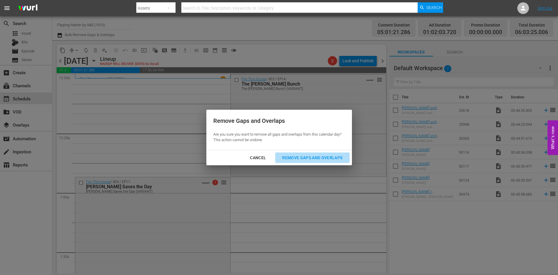
click at [310, 156] on div "Remove Gaps and Overlaps" at bounding box center [312, 157] width 69 height 7
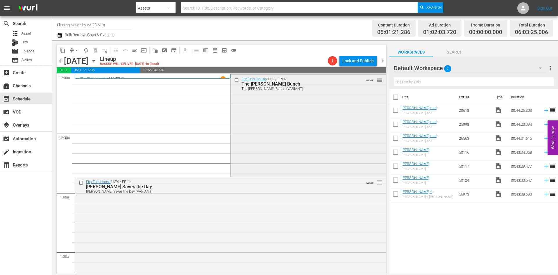
click at [272, 137] on div "Flip This House / SE3 / EP14: The Montelongo Bunch The Montelongo Bunch (VARIAN…" at bounding box center [308, 124] width 155 height 101
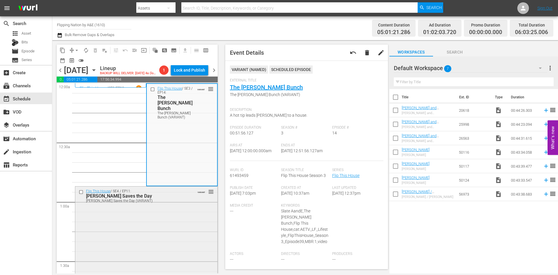
click at [183, 211] on div "Flip This House / SE4 / EP11: Veronica Saves the Day Veronica Saves the Day (VA…" at bounding box center [146, 236] width 142 height 100
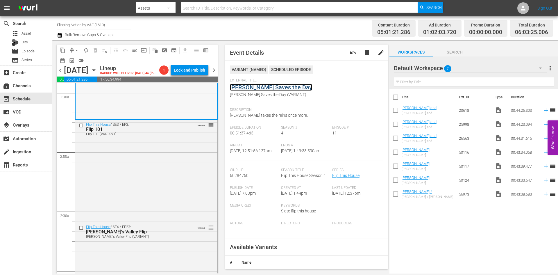
scroll to position [203, 0]
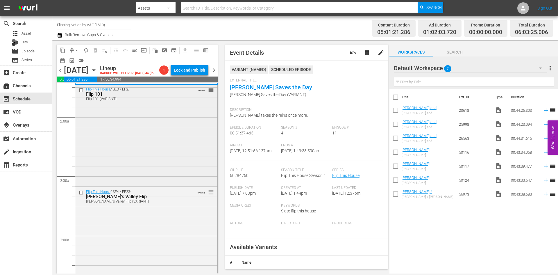
click at [166, 149] on div "Flip This House / SE3 / EP3: Flip 101 Flip 101 (VARIANT) VARIANT reorder" at bounding box center [146, 135] width 142 height 100
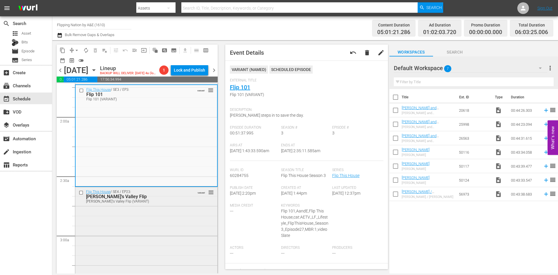
click at [168, 214] on div "Flip This House / SE4 / EP23: Rudy's Valley Flip Rudy's Valley Flip (VARIANT) V…" at bounding box center [146, 236] width 142 height 99
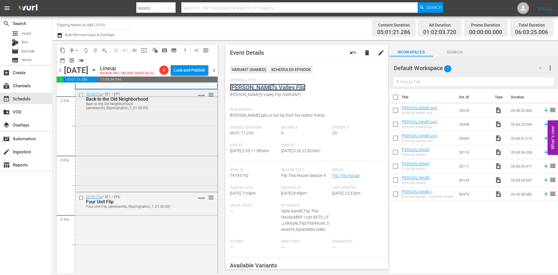
scroll to position [407, 0]
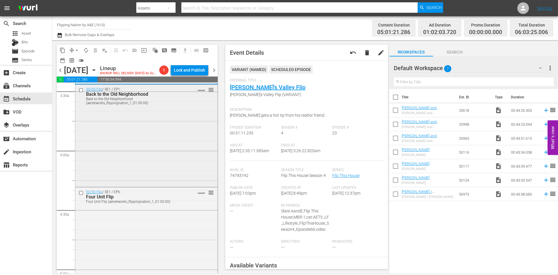
click at [178, 138] on div "50/50 Flip / SE1 / EP1: Back to the Old Neighborhood Back to the Old Neighborho…" at bounding box center [146, 135] width 142 height 101
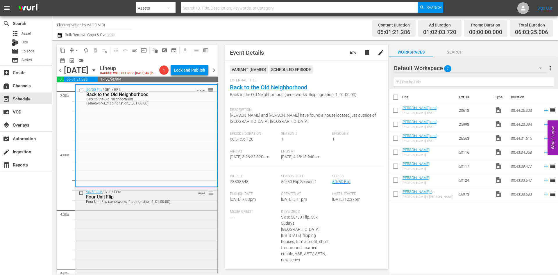
click at [171, 219] on div "50/50 Flip / SE1 / EP6: Four Unit Flip Four Unit Flip (aenetworks_flippingnatio…" at bounding box center [146, 238] width 142 height 102
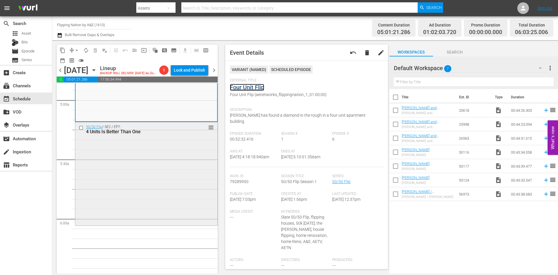
scroll to position [581, 0]
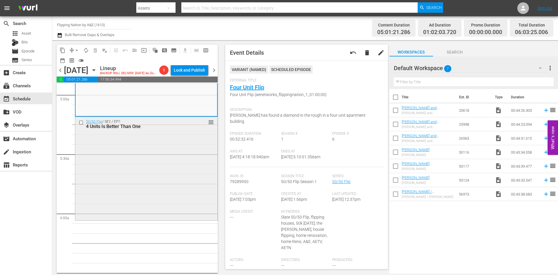
click at [171, 150] on div "50/50 Flip / SE2 / EP7: 4 Units Is Better Than One reorder" at bounding box center [146, 168] width 142 height 102
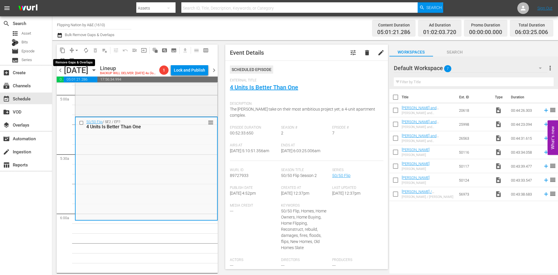
click at [76, 48] on span "arrow_drop_down" at bounding box center [77, 50] width 6 height 6
click at [76, 61] on li "Align to Midnight" at bounding box center [76, 62] width 61 height 10
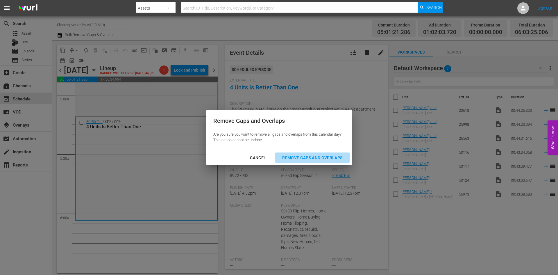
click at [295, 154] on div "Remove Gaps and Overlaps" at bounding box center [312, 157] width 69 height 7
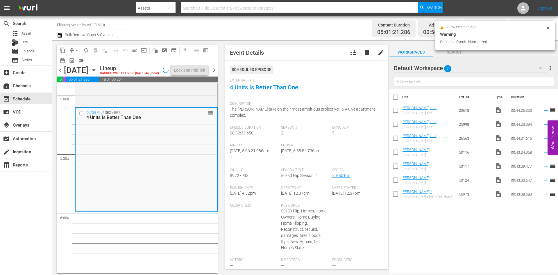
scroll to position [601, 0]
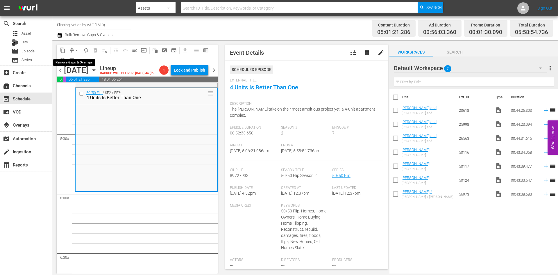
click at [77, 50] on span "arrow_drop_down" at bounding box center [77, 50] width 6 height 6
click at [77, 62] on li "Align to Midnight" at bounding box center [76, 62] width 61 height 10
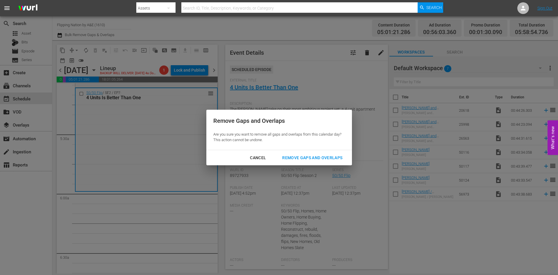
click at [319, 157] on div "Remove Gaps and Overlaps" at bounding box center [312, 157] width 69 height 7
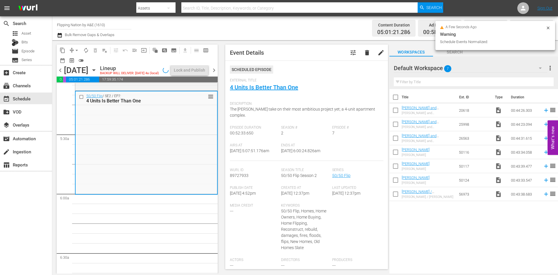
scroll to position [581, 0]
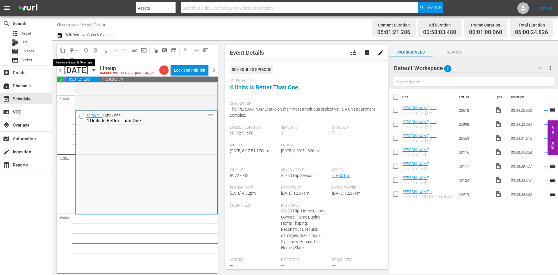
click at [76, 50] on span "arrow_drop_down" at bounding box center [77, 50] width 6 height 6
click at [78, 64] on li "Align to Midnight" at bounding box center [76, 62] width 61 height 10
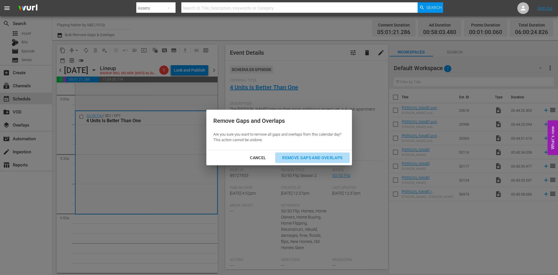
click at [293, 154] on div "Remove Gaps and Overlaps" at bounding box center [312, 157] width 69 height 7
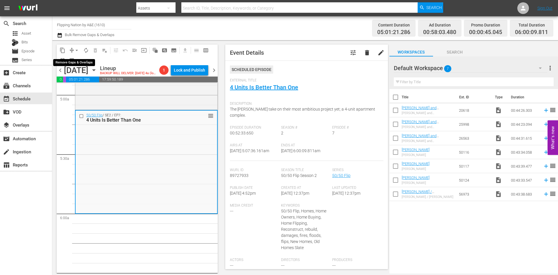
click at [76, 49] on span "arrow_drop_down" at bounding box center [77, 50] width 6 height 6
click at [76, 64] on li "Align to Midnight" at bounding box center [76, 62] width 61 height 10
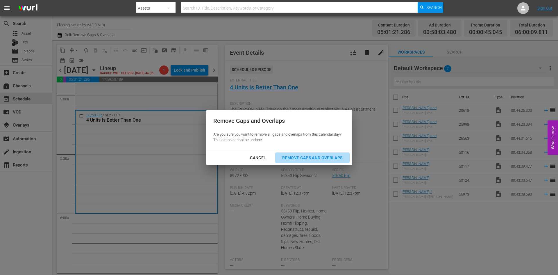
click at [299, 153] on button "Remove Gaps and Overlaps" at bounding box center [312, 157] width 74 height 11
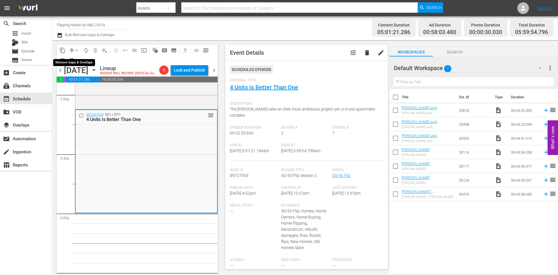
click at [76, 49] on span "arrow_drop_down" at bounding box center [77, 50] width 6 height 6
click at [74, 61] on li "Align to Midnight" at bounding box center [76, 62] width 61 height 10
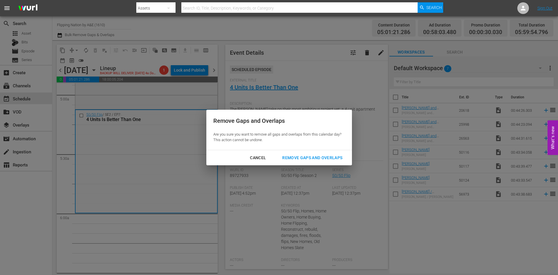
click at [299, 156] on div "Remove Gaps and Overlaps" at bounding box center [312, 157] width 69 height 7
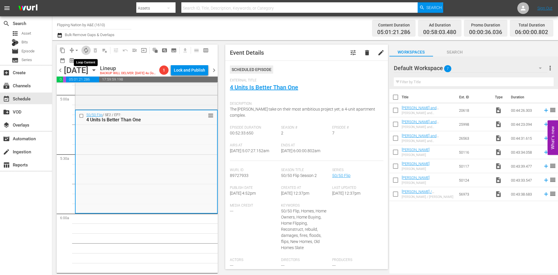
click at [85, 51] on span "autorenew_outlined" at bounding box center [86, 50] width 6 height 6
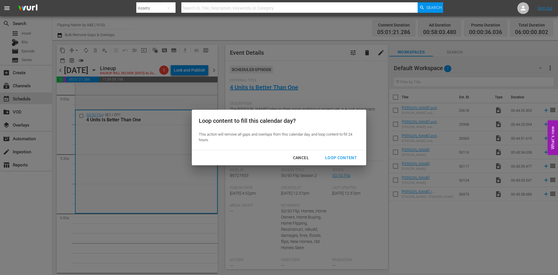
click at [332, 157] on div "Loop Content" at bounding box center [341, 157] width 41 height 7
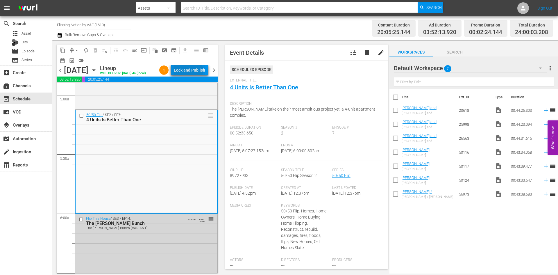
click at [187, 70] on div "Lock and Publish" at bounding box center [189, 70] width 31 height 10
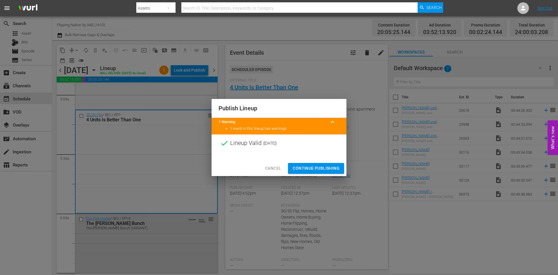
click at [308, 169] on span "Continue Publishing" at bounding box center [316, 167] width 47 height 7
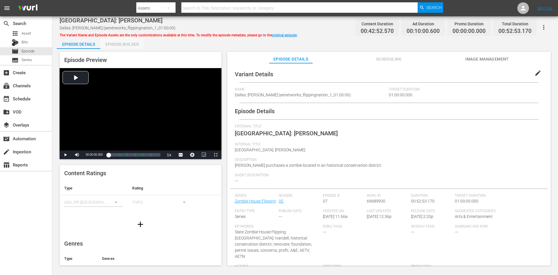
click at [125, 45] on div "Episode Builder" at bounding box center [122, 44] width 44 height 14
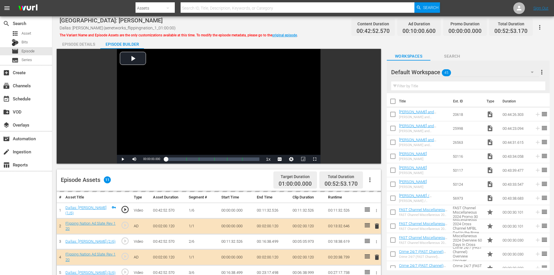
click at [475, 71] on div "Default Workspace 45" at bounding box center [465, 72] width 148 height 16
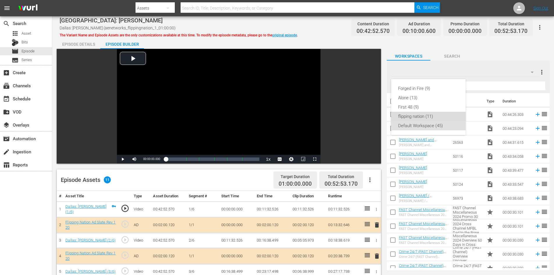
click at [419, 114] on div "flipping nation (11)" at bounding box center [428, 116] width 60 height 9
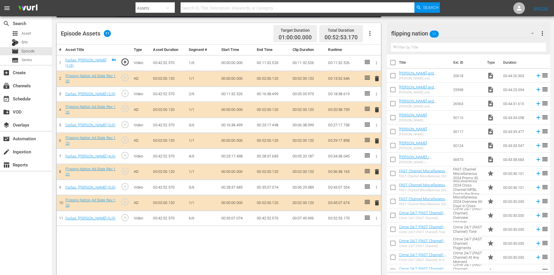
scroll to position [151, 0]
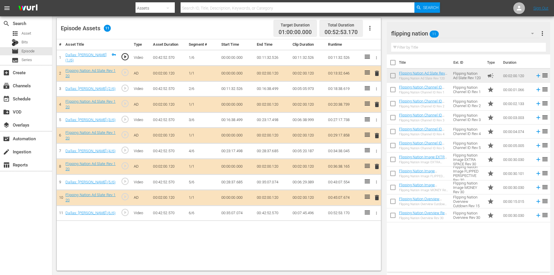
click at [377, 165] on span "delete" at bounding box center [376, 166] width 7 height 7
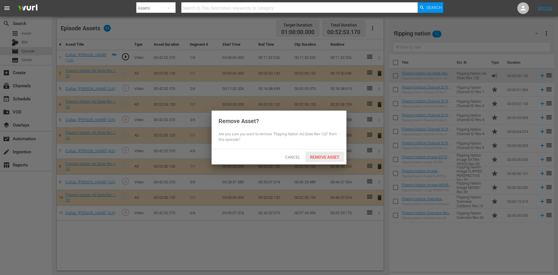
click at [332, 155] on span "Remove Asset" at bounding box center [324, 157] width 39 height 5
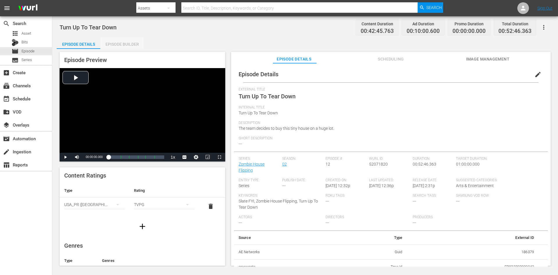
click at [124, 45] on div "Episode Builder" at bounding box center [122, 44] width 44 height 14
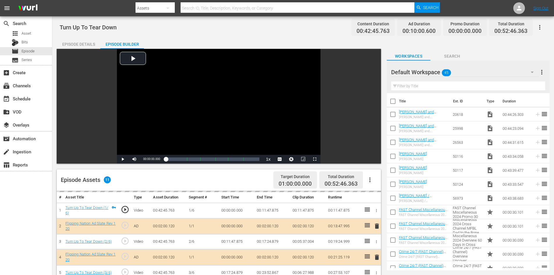
click at [484, 74] on div "Default Workspace 45" at bounding box center [465, 72] width 148 height 16
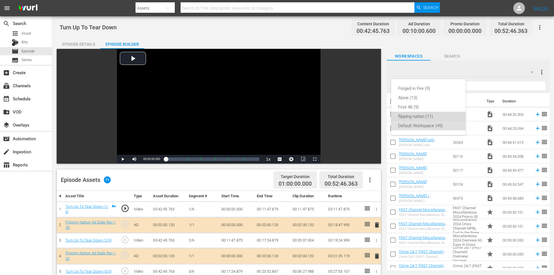
click at [408, 116] on div "flipping nation (11)" at bounding box center [428, 116] width 60 height 9
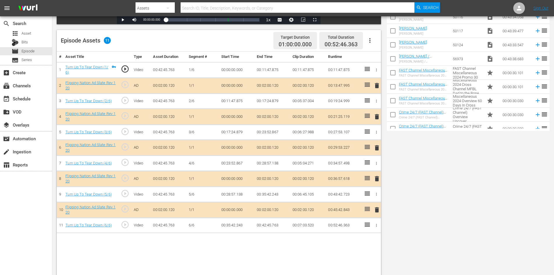
scroll to position [151, 0]
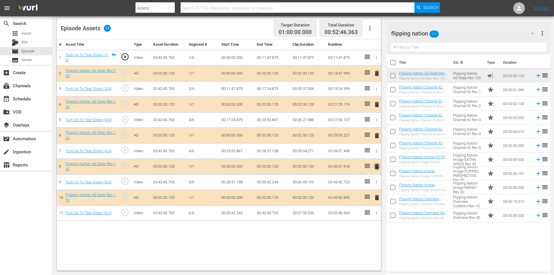
click at [377, 167] on span "delete" at bounding box center [376, 166] width 7 height 7
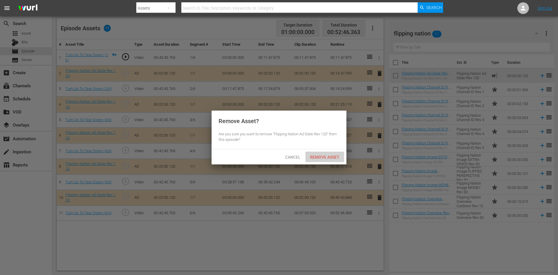
click at [321, 155] on span "Remove Asset" at bounding box center [324, 157] width 39 height 5
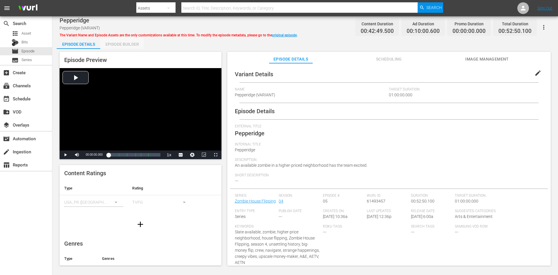
click at [129, 44] on div "Episode Builder" at bounding box center [122, 44] width 44 height 14
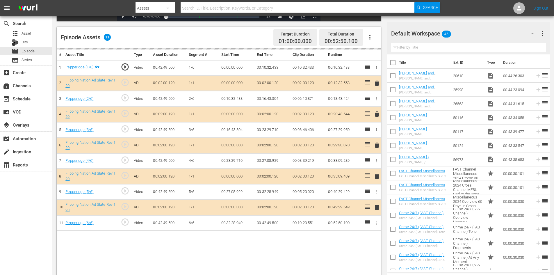
scroll to position [151, 0]
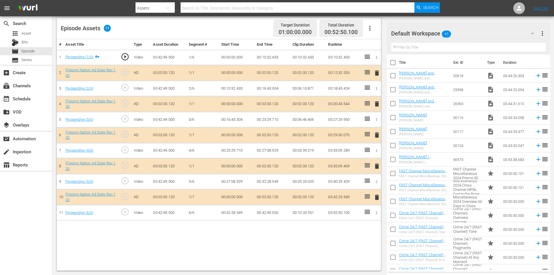
click at [494, 32] on div "Default Workspace 45" at bounding box center [465, 33] width 148 height 16
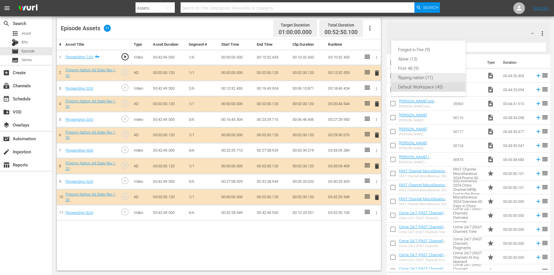
click at [411, 80] on div "flipping nation (11)" at bounding box center [428, 77] width 60 height 9
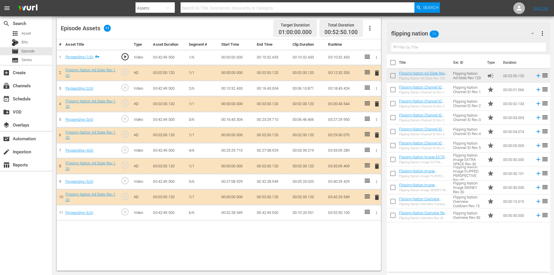
click at [376, 165] on span "delete" at bounding box center [376, 165] width 7 height 7
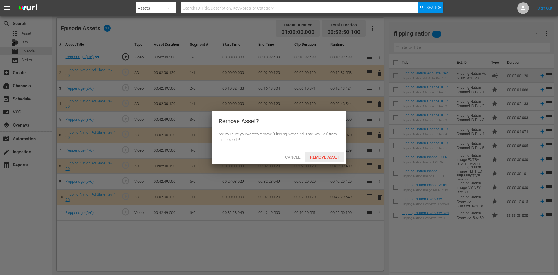
click at [319, 155] on span "Remove Asset" at bounding box center [324, 157] width 39 height 5
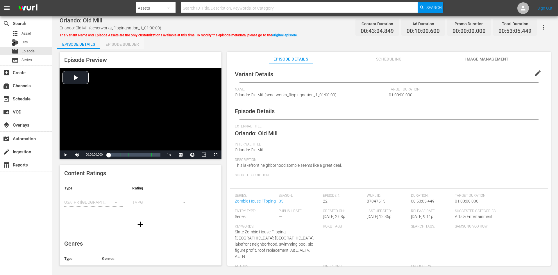
drag, startPoint x: 130, startPoint y: 44, endPoint x: 177, endPoint y: 63, distance: 51.2
click at [130, 44] on div "Episode Builder" at bounding box center [122, 44] width 44 height 14
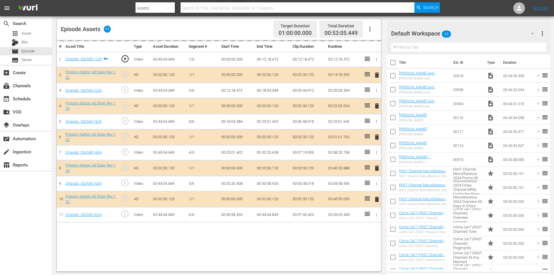
scroll to position [151, 0]
click at [477, 35] on div "Default Workspace 45" at bounding box center [465, 33] width 148 height 16
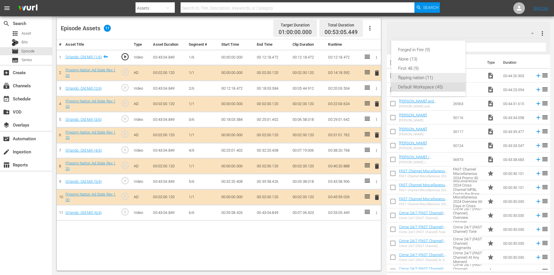
click at [410, 76] on div "flipping nation (11)" at bounding box center [428, 77] width 60 height 9
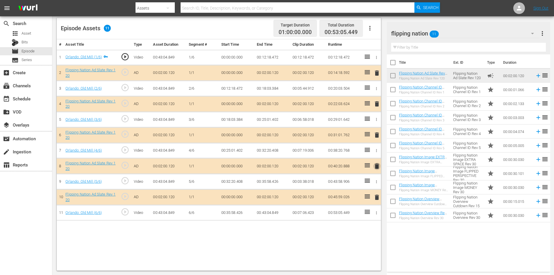
click at [375, 166] on span "delete" at bounding box center [376, 165] width 7 height 7
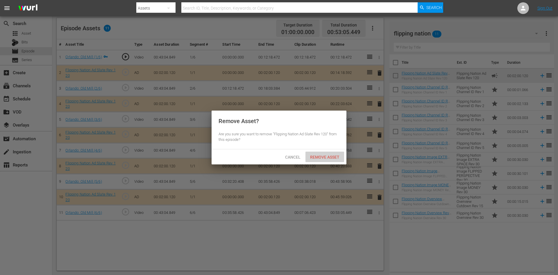
click at [321, 154] on div "Remove Asset" at bounding box center [324, 156] width 39 height 11
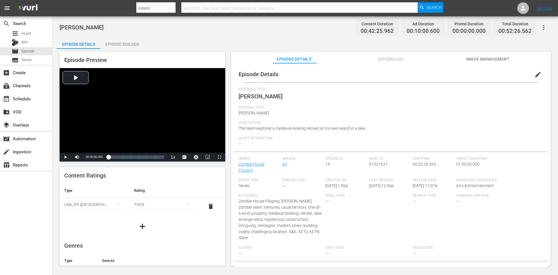
click at [130, 47] on div "Episode Builder" at bounding box center [122, 44] width 44 height 14
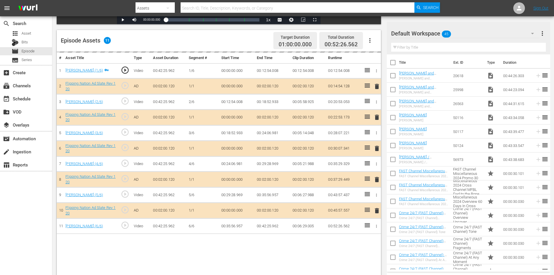
scroll to position [151, 0]
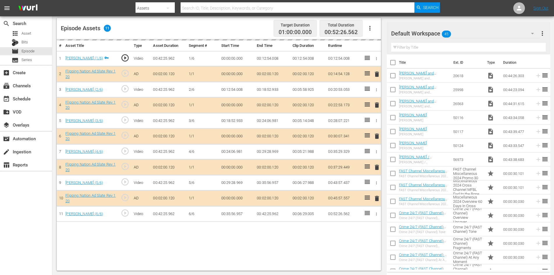
click at [470, 31] on div "Default Workspace 45" at bounding box center [465, 33] width 148 height 16
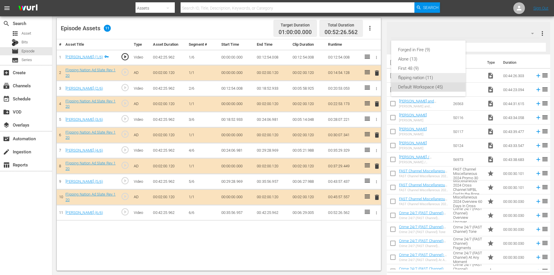
click at [409, 76] on div "flipping nation (11)" at bounding box center [428, 77] width 60 height 9
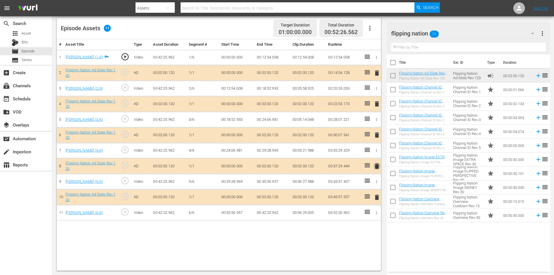
click at [377, 166] on span "delete" at bounding box center [376, 165] width 7 height 7
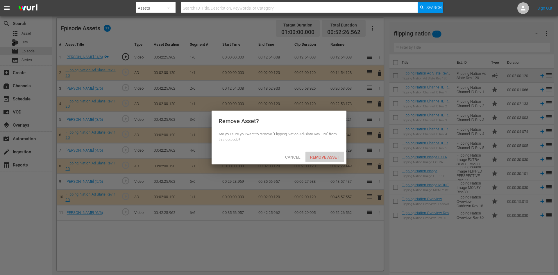
click at [332, 158] on span "Remove Asset" at bounding box center [324, 157] width 39 height 5
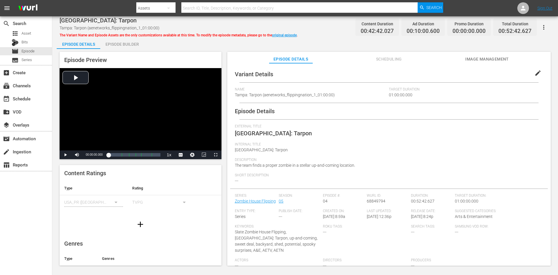
click at [127, 44] on div "Episode Builder" at bounding box center [122, 44] width 44 height 14
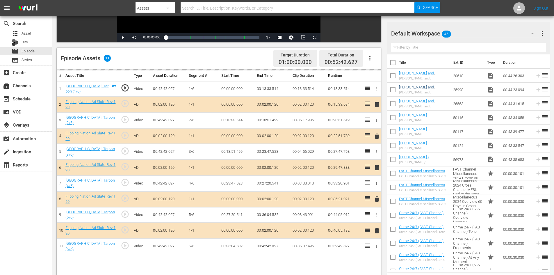
scroll to position [151, 0]
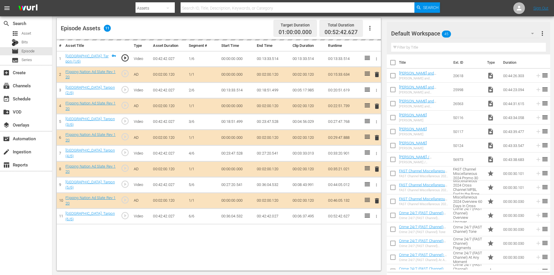
click at [486, 35] on div "Default Workspace 45" at bounding box center [465, 33] width 148 height 16
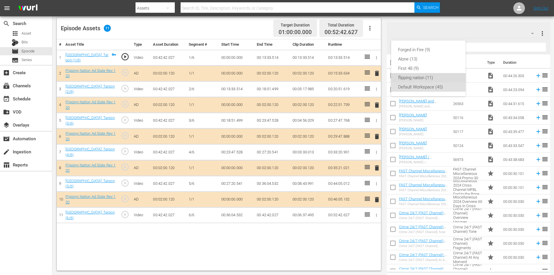
click at [422, 77] on div "flipping nation (11)" at bounding box center [428, 77] width 60 height 9
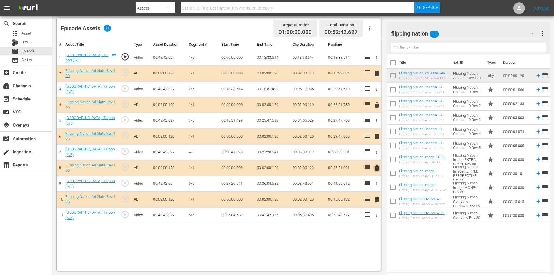
click at [374, 166] on span "delete" at bounding box center [376, 167] width 7 height 7
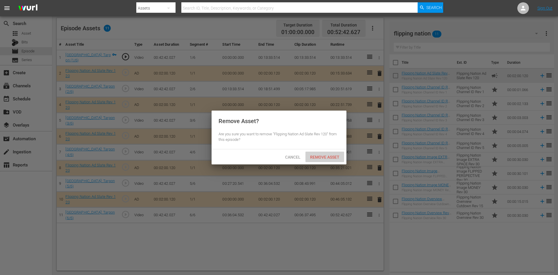
click at [327, 157] on span "Remove Asset" at bounding box center [324, 157] width 39 height 5
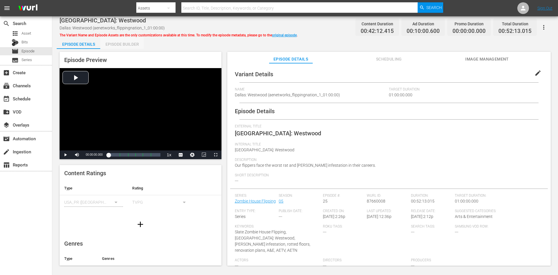
click at [127, 44] on div "Episode Builder" at bounding box center [122, 44] width 44 height 14
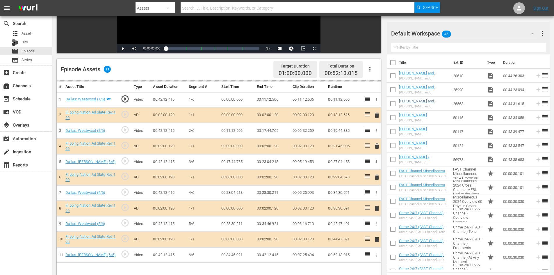
scroll to position [151, 0]
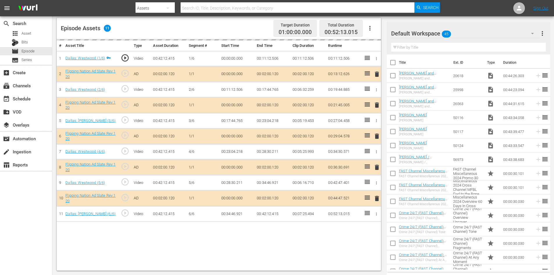
click at [487, 32] on div "Default Workspace 45" at bounding box center [465, 33] width 148 height 16
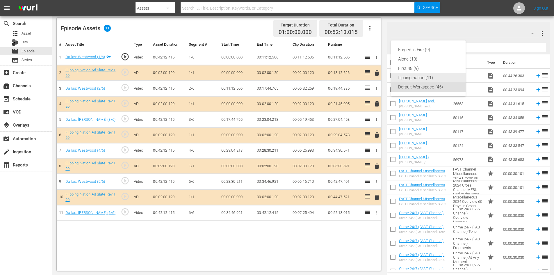
click at [408, 76] on div "flipping nation (11)" at bounding box center [428, 77] width 60 height 9
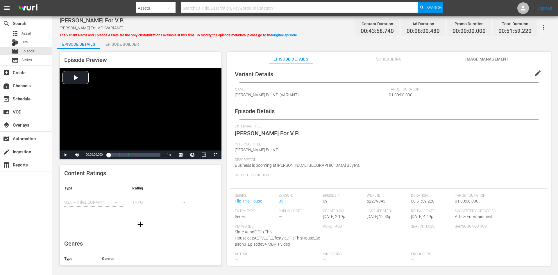
click at [133, 43] on div "Episode Builder" at bounding box center [122, 44] width 44 height 14
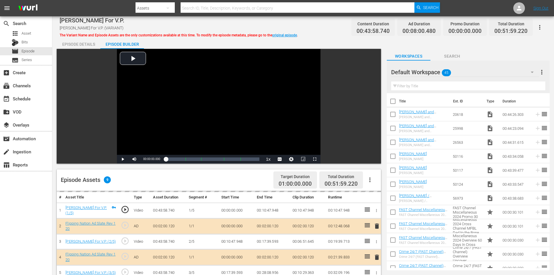
click at [481, 72] on div "Default Workspace 45" at bounding box center [465, 72] width 148 height 16
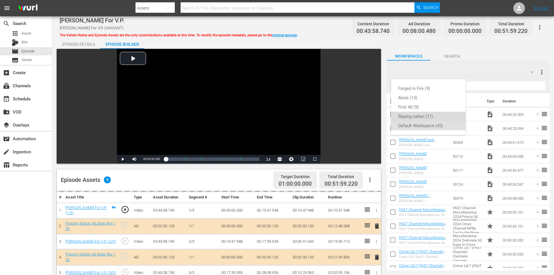
click at [425, 116] on div "flipping nation (11)" at bounding box center [428, 116] width 60 height 9
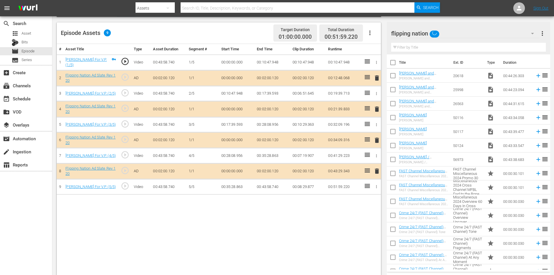
scroll to position [151, 0]
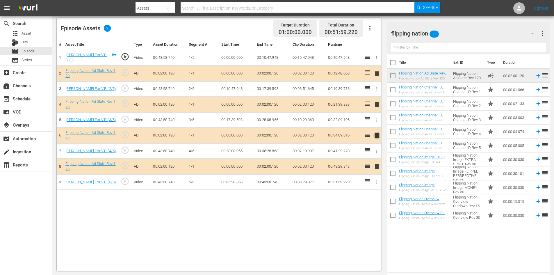
click at [375, 136] on span "delete" at bounding box center [376, 135] width 7 height 7
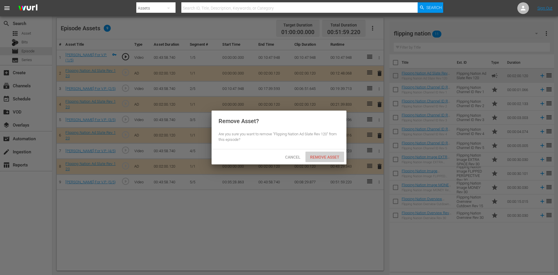
click at [320, 159] on div "Remove Asset" at bounding box center [324, 156] width 39 height 11
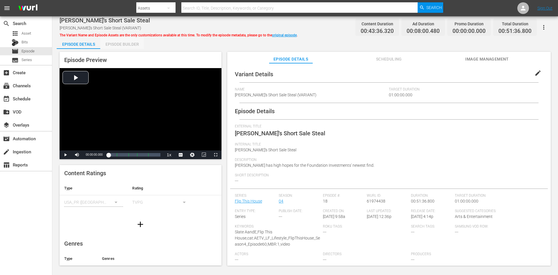
click at [119, 44] on div "Episode Builder" at bounding box center [122, 44] width 44 height 14
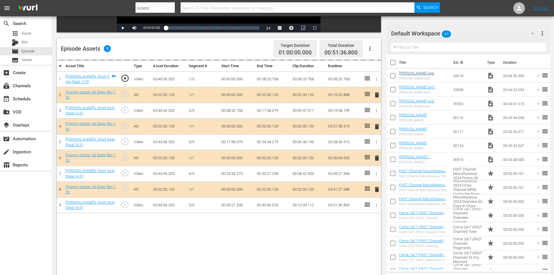
scroll to position [151, 0]
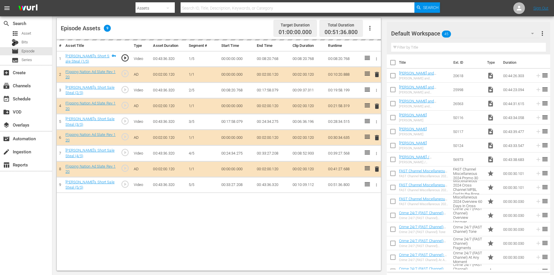
click at [473, 35] on div "Default Workspace 45" at bounding box center [465, 33] width 148 height 16
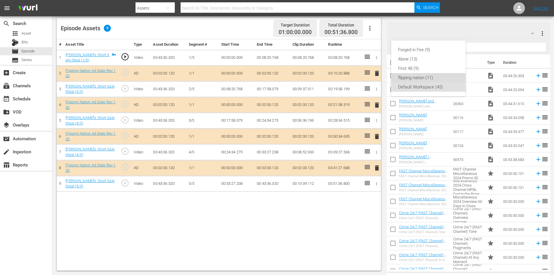
click at [416, 78] on div "flipping nation (11)" at bounding box center [428, 77] width 60 height 9
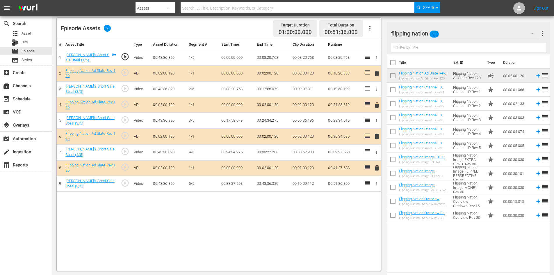
click at [377, 136] on span "delete" at bounding box center [376, 136] width 7 height 7
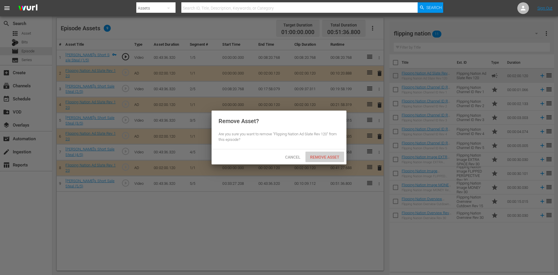
click at [327, 155] on span "Remove Asset" at bounding box center [324, 157] width 39 height 5
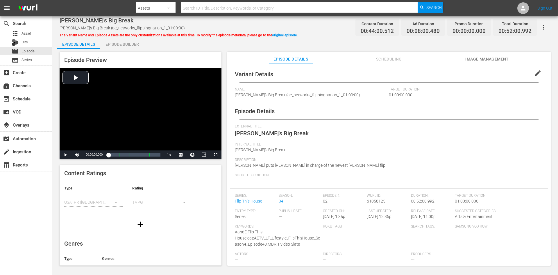
click at [124, 46] on div "Episode Builder" at bounding box center [122, 44] width 44 height 14
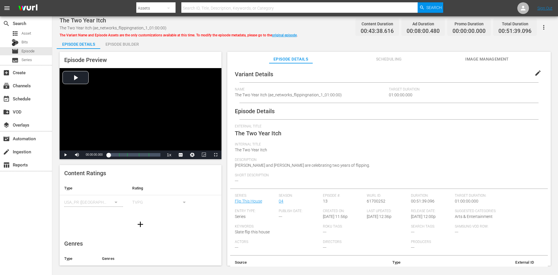
drag, startPoint x: 117, startPoint y: 42, endPoint x: 164, endPoint y: 21, distance: 52.1
click at [117, 42] on div "Episode Builder" at bounding box center [122, 44] width 44 height 14
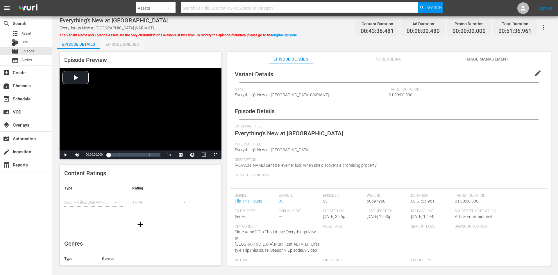
click at [120, 45] on div "Episode Builder" at bounding box center [122, 44] width 44 height 14
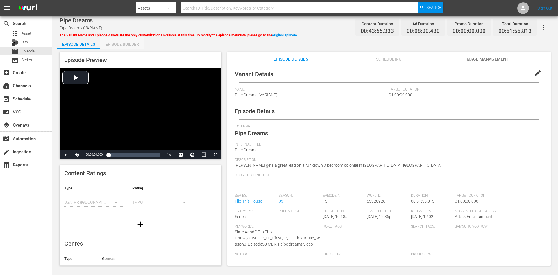
click at [126, 43] on div "Episode Builder" at bounding box center [122, 44] width 44 height 14
click at [119, 45] on div "Episode Builder" at bounding box center [122, 44] width 44 height 14
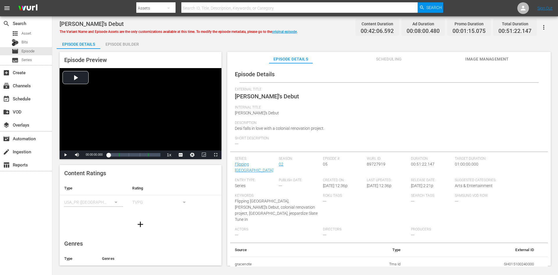
click at [126, 41] on div "Episode Builder" at bounding box center [122, 44] width 44 height 14
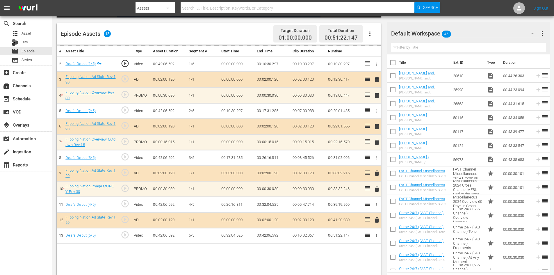
scroll to position [151, 0]
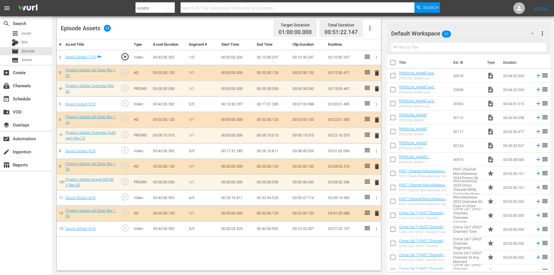
click at [481, 34] on div "Default Workspace 45" at bounding box center [465, 33] width 148 height 16
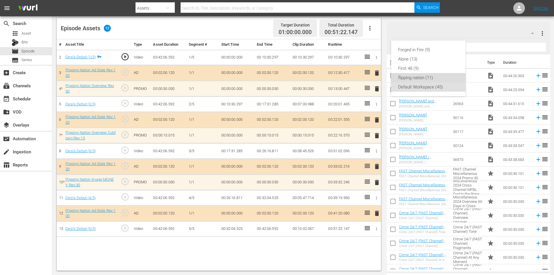
click at [418, 76] on div "flipping nation (11)" at bounding box center [428, 77] width 60 height 9
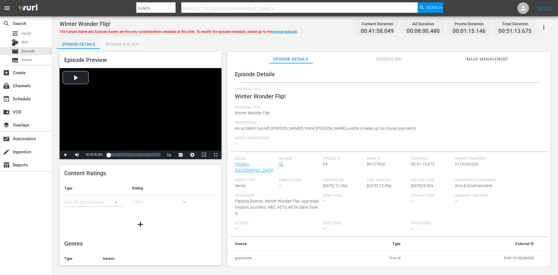
click at [127, 41] on div "Episode Builder" at bounding box center [122, 44] width 44 height 14
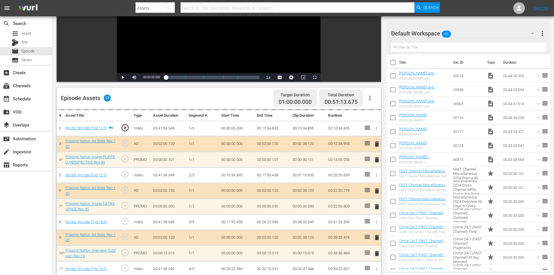
scroll to position [151, 0]
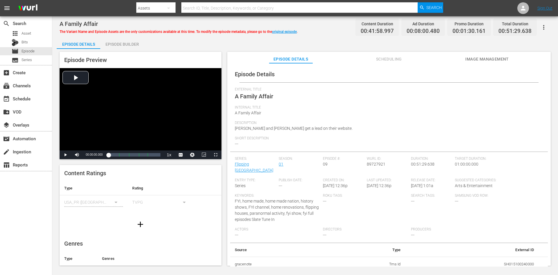
click at [126, 43] on div "Episode Builder" at bounding box center [122, 44] width 44 height 14
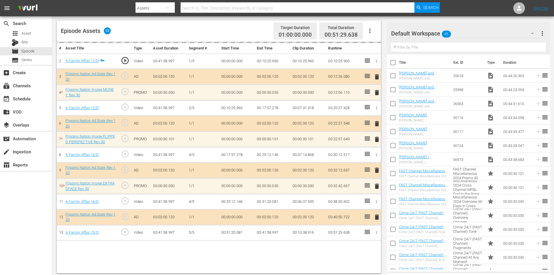
scroll to position [151, 0]
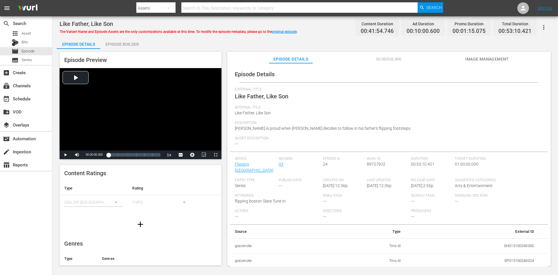
click at [120, 43] on div "Episode Builder" at bounding box center [122, 44] width 44 height 14
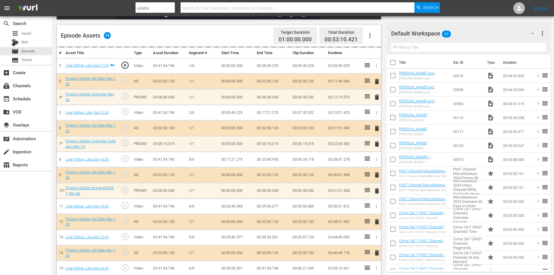
scroll to position [151, 0]
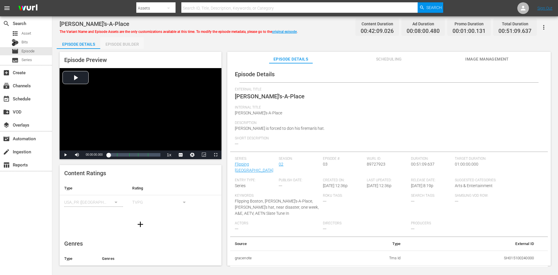
click at [122, 41] on div "Episode Builder" at bounding box center [122, 44] width 44 height 14
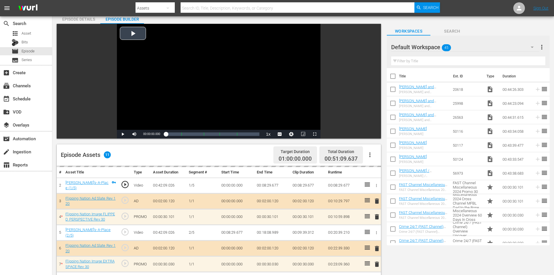
scroll to position [151, 0]
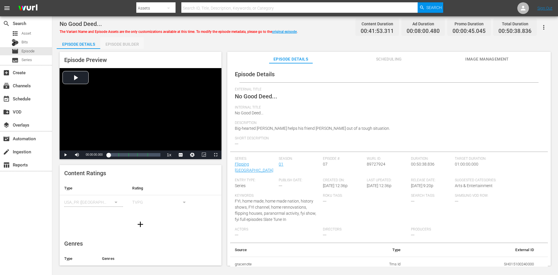
click at [110, 43] on div "Episode Builder" at bounding box center [122, 44] width 44 height 14
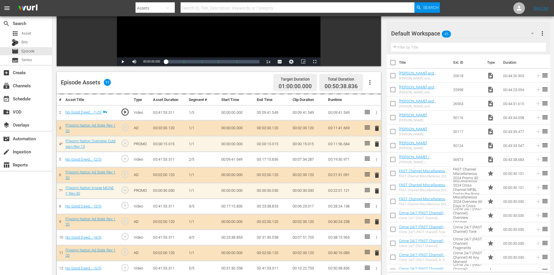
scroll to position [151, 0]
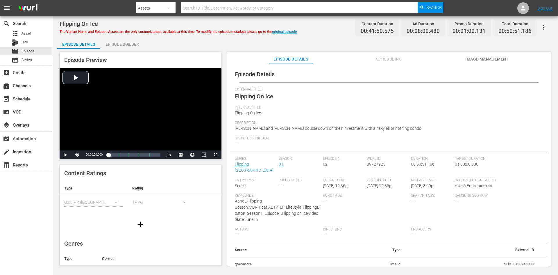
drag, startPoint x: 109, startPoint y: 42, endPoint x: 112, endPoint y: 45, distance: 4.7
click at [110, 42] on div "Episode Builder" at bounding box center [122, 44] width 44 height 14
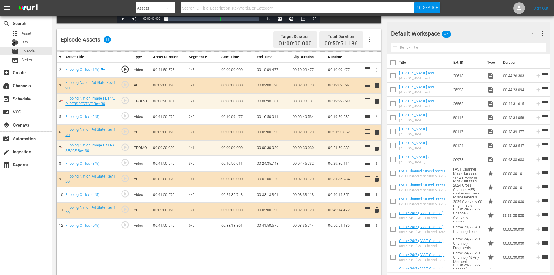
scroll to position [151, 0]
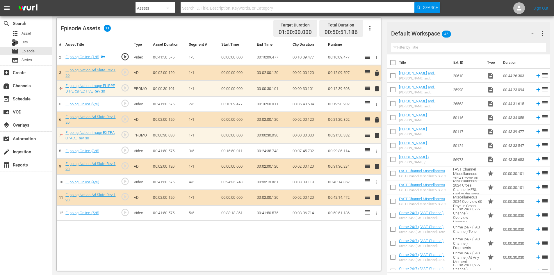
click at [480, 31] on div "Default Workspace 45" at bounding box center [465, 33] width 148 height 16
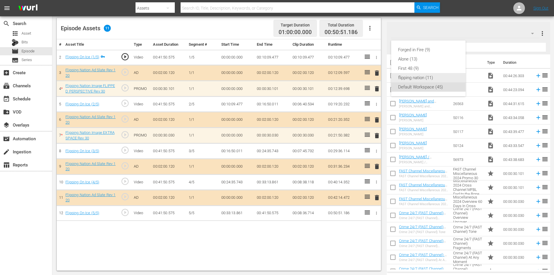
click at [423, 78] on div "flipping nation (11)" at bounding box center [428, 77] width 60 height 9
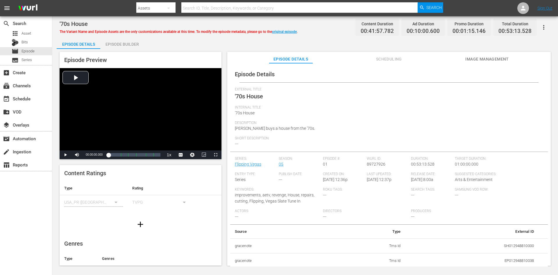
click at [128, 46] on div "Episode Builder" at bounding box center [122, 44] width 44 height 14
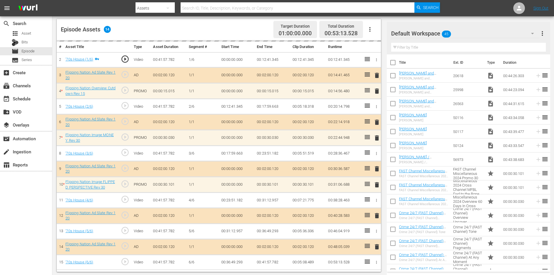
scroll to position [151, 0]
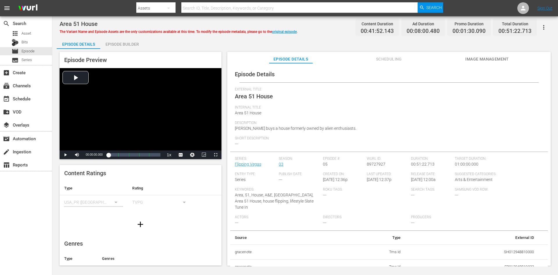
click at [134, 44] on div "Episode Builder" at bounding box center [122, 44] width 44 height 14
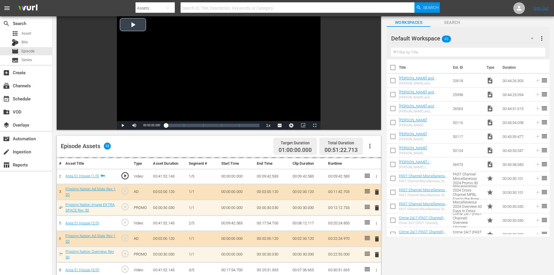
scroll to position [151, 0]
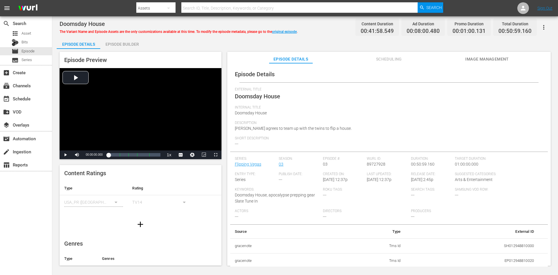
click at [131, 42] on div "Episode Builder" at bounding box center [122, 44] width 44 height 14
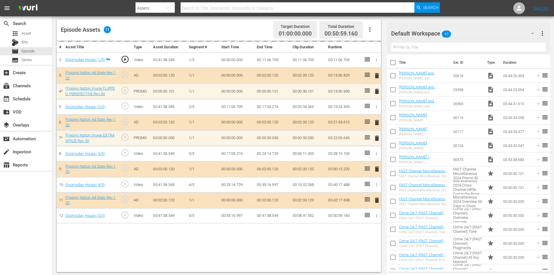
scroll to position [151, 0]
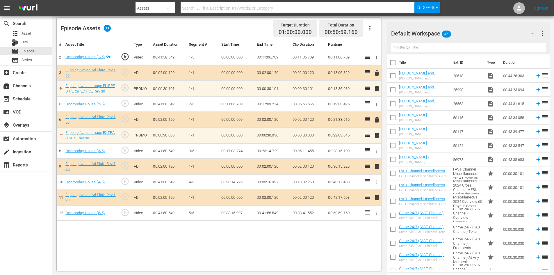
click at [480, 35] on div "Default Workspace 45" at bounding box center [465, 33] width 148 height 16
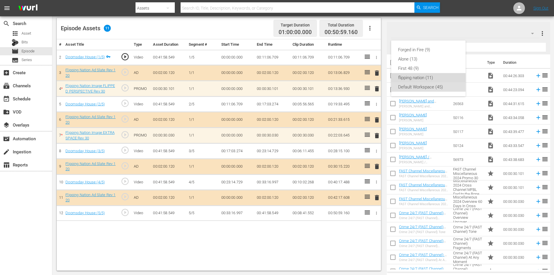
click at [417, 76] on div "flipping nation (11)" at bounding box center [428, 77] width 60 height 9
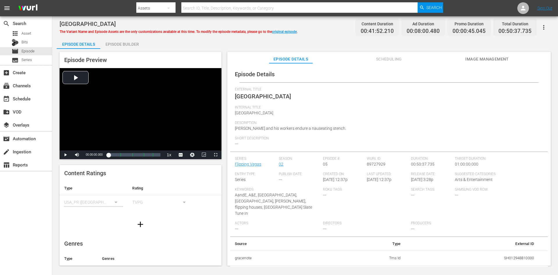
click at [130, 42] on div "Episode Builder" at bounding box center [122, 44] width 44 height 14
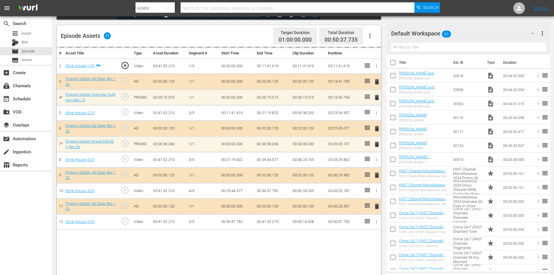
scroll to position [151, 0]
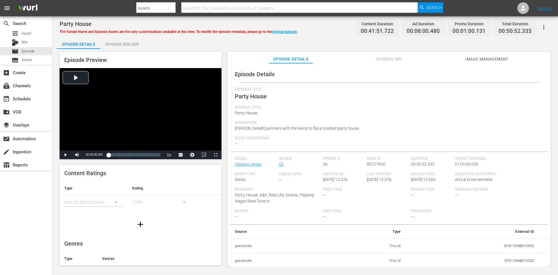
click at [131, 43] on div "Episode Builder" at bounding box center [122, 44] width 44 height 14
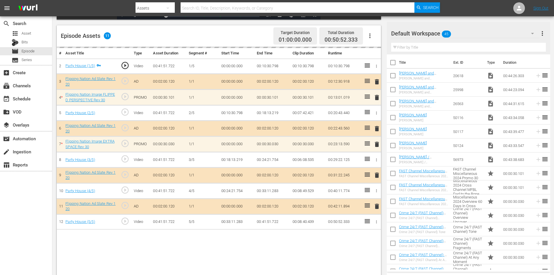
scroll to position [151, 0]
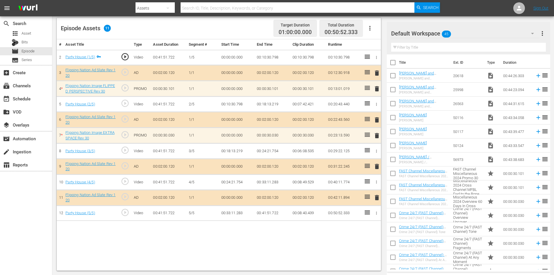
click at [490, 35] on div "Default Workspace 45" at bounding box center [465, 33] width 148 height 16
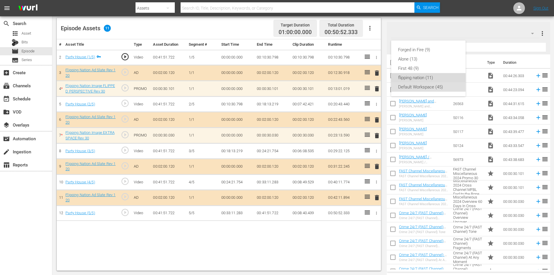
click at [415, 76] on div "flipping nation (11)" at bounding box center [428, 77] width 60 height 9
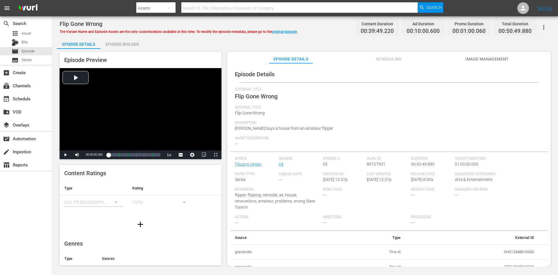
click at [132, 43] on div "Episode Builder" at bounding box center [122, 44] width 44 height 14
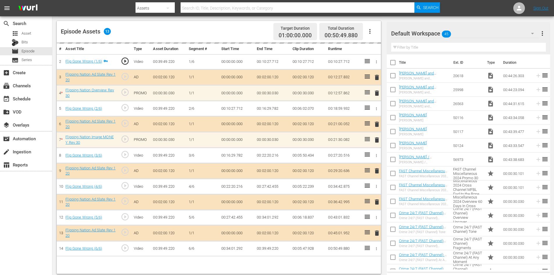
scroll to position [151, 0]
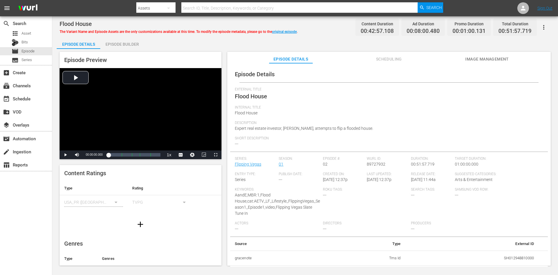
click at [135, 46] on div "Episode Builder" at bounding box center [122, 44] width 44 height 14
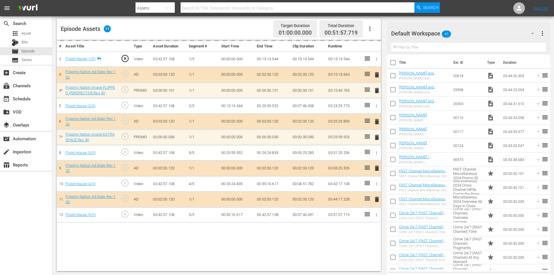
scroll to position [151, 0]
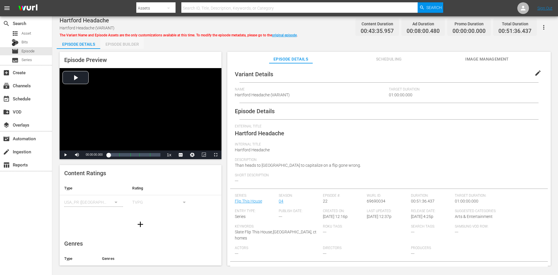
click at [120, 44] on div "Episode Builder" at bounding box center [122, 44] width 44 height 14
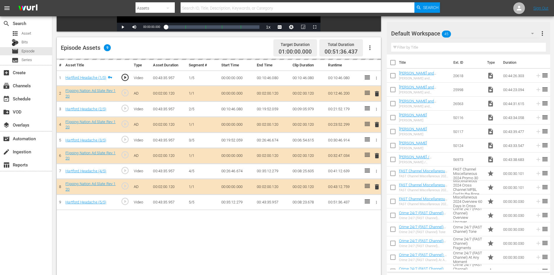
scroll to position [151, 0]
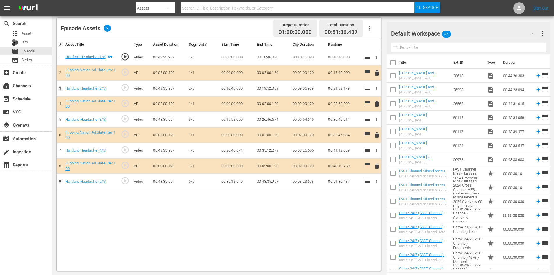
click at [376, 133] on span "delete" at bounding box center [376, 134] width 7 height 7
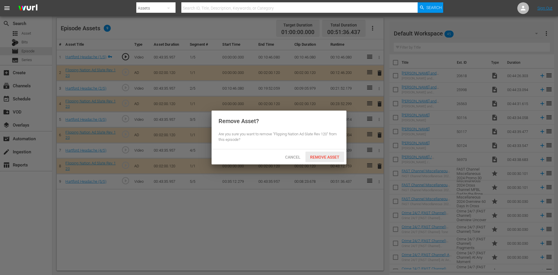
click at [320, 156] on span "Remove Asset" at bounding box center [324, 157] width 39 height 5
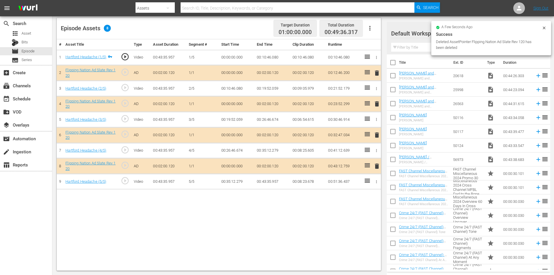
click at [478, 32] on div "Success" at bounding box center [491, 34] width 110 height 7
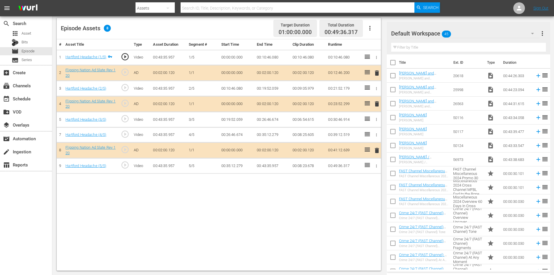
click at [481, 36] on div "Default Workspace 45" at bounding box center [465, 33] width 148 height 16
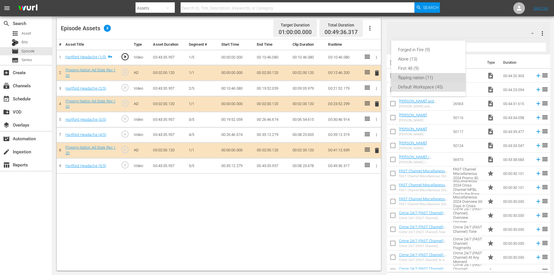
click at [415, 76] on div "flipping nation (11)" at bounding box center [428, 77] width 60 height 9
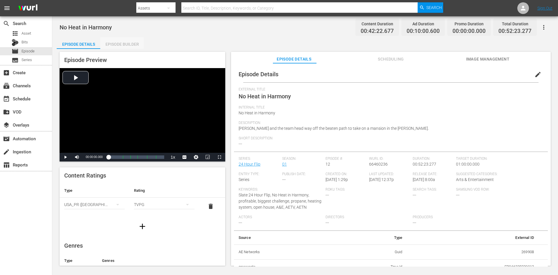
click at [121, 44] on div "Episode Builder" at bounding box center [122, 44] width 44 height 14
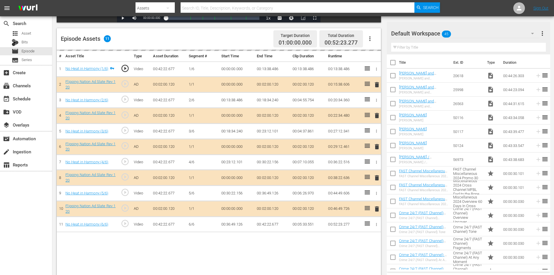
scroll to position [151, 0]
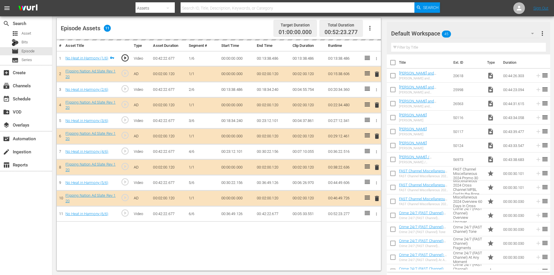
click at [473, 34] on div "Default Workspace 45" at bounding box center [465, 33] width 148 height 16
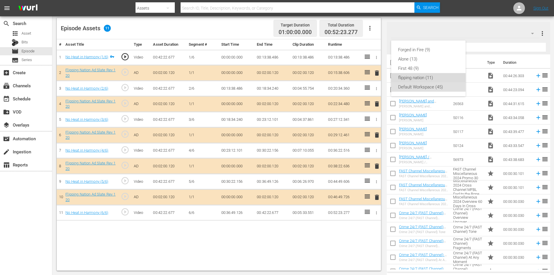
click at [421, 78] on div "flipping nation (11)" at bounding box center [428, 77] width 60 height 9
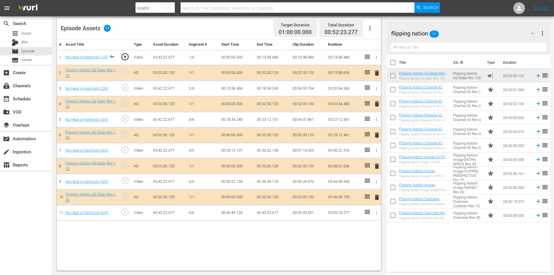
click at [376, 165] on span "delete" at bounding box center [376, 165] width 7 height 7
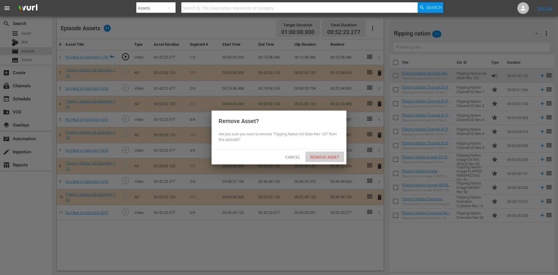
click at [318, 155] on span "Remove Asset" at bounding box center [324, 157] width 39 height 5
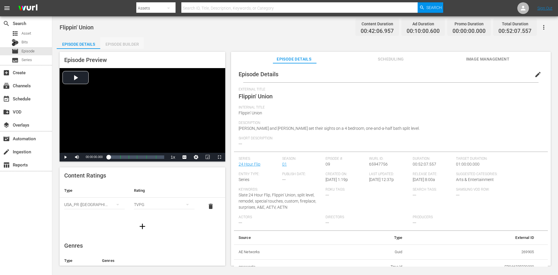
drag, startPoint x: 112, startPoint y: 43, endPoint x: 118, endPoint y: 46, distance: 7.2
click at [112, 43] on div "Episode Builder" at bounding box center [122, 44] width 44 height 14
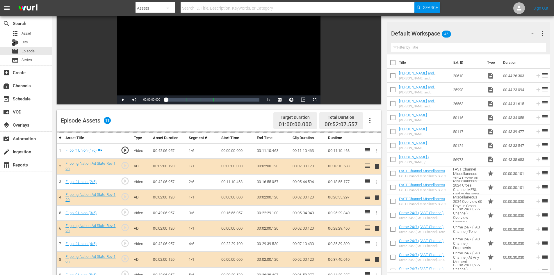
scroll to position [151, 0]
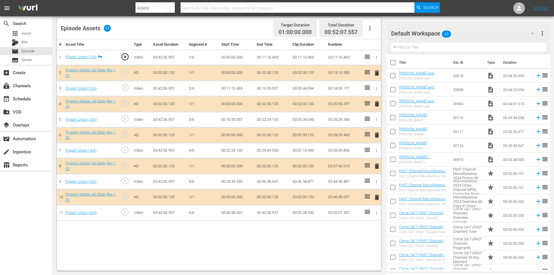
click at [479, 32] on div "Default Workspace 45" at bounding box center [465, 33] width 148 height 16
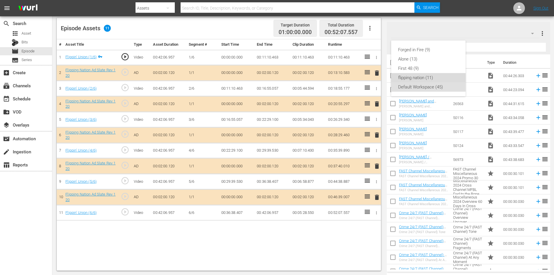
drag, startPoint x: 416, startPoint y: 76, endPoint x: 405, endPoint y: 75, distance: 10.5
click at [415, 76] on div "flipping nation (11)" at bounding box center [428, 77] width 60 height 9
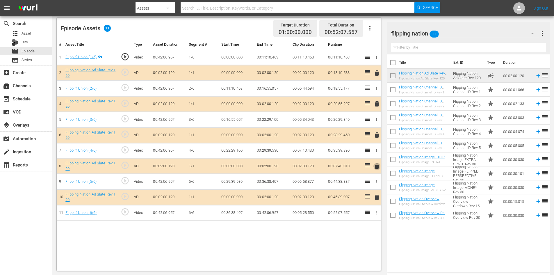
click at [373, 164] on span "delete" at bounding box center [376, 165] width 7 height 7
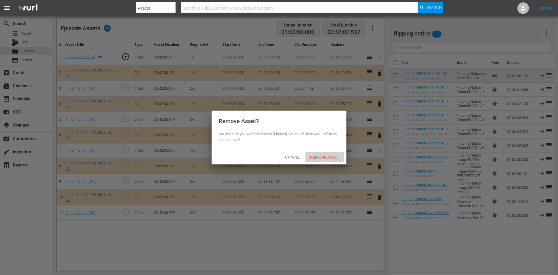
drag, startPoint x: 319, startPoint y: 156, endPoint x: 274, endPoint y: 112, distance: 62.7
click at [319, 156] on span "Remove Asset" at bounding box center [324, 157] width 39 height 5
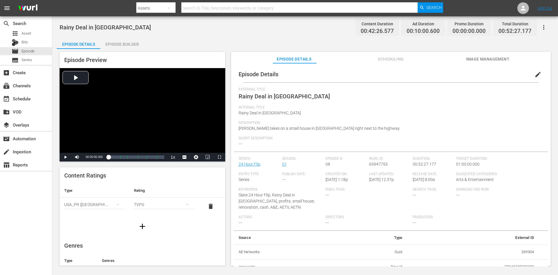
click at [130, 41] on div "Episode Builder" at bounding box center [122, 44] width 44 height 14
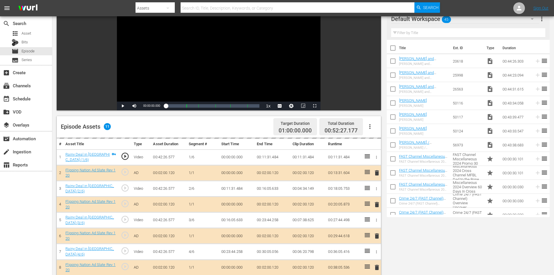
scroll to position [151, 0]
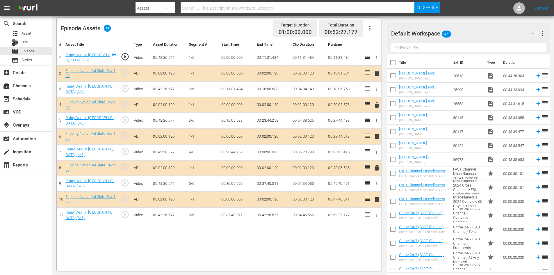
click at [472, 35] on div "Default Workspace 45" at bounding box center [465, 33] width 148 height 16
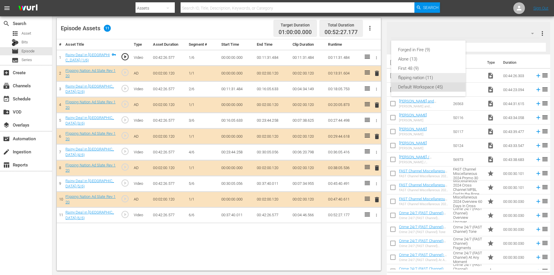
click at [413, 79] on div "flipping nation (11)" at bounding box center [428, 77] width 60 height 9
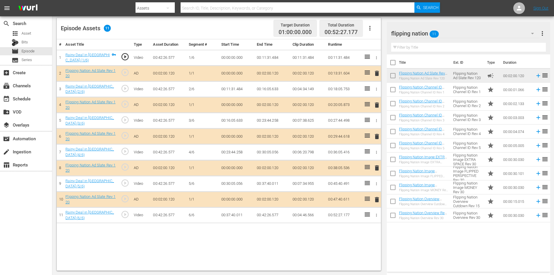
click at [378, 167] on span "delete" at bounding box center [376, 167] width 7 height 7
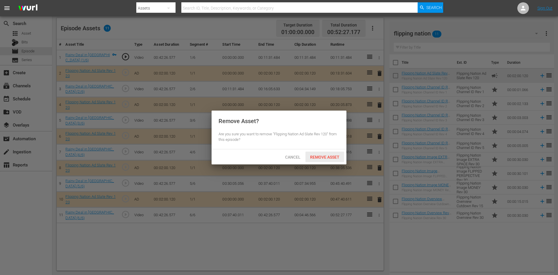
drag, startPoint x: 322, startPoint y: 155, endPoint x: 316, endPoint y: 135, distance: 20.7
click at [321, 155] on span "Remove Asset" at bounding box center [324, 157] width 39 height 5
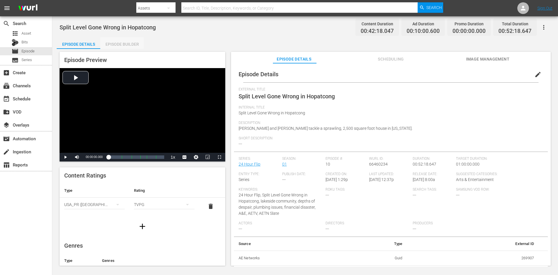
click at [126, 41] on div "Episode Builder" at bounding box center [122, 44] width 44 height 14
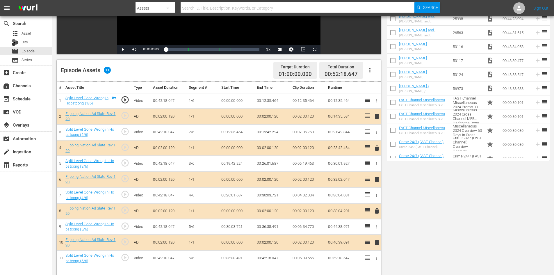
scroll to position [151, 0]
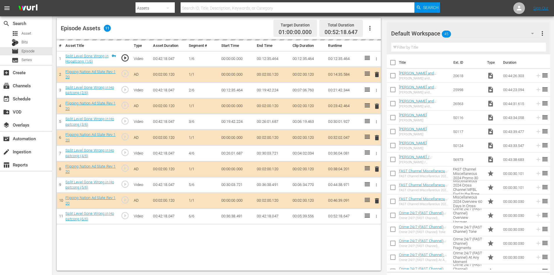
click at [474, 35] on div "Default Workspace 45" at bounding box center [465, 33] width 148 height 16
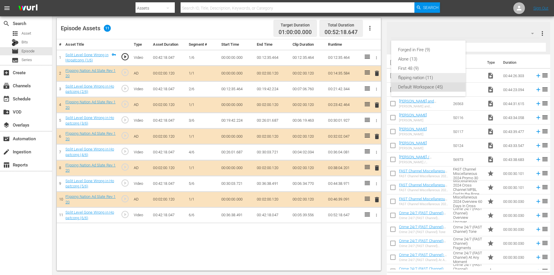
click at [416, 74] on div "flipping nation (11)" at bounding box center [428, 77] width 60 height 9
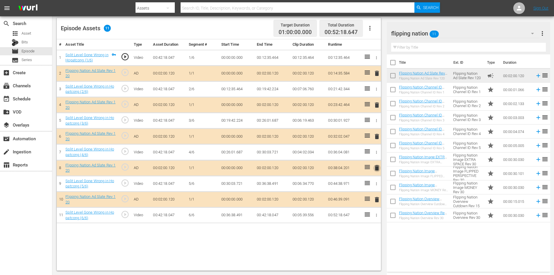
click at [377, 167] on span "delete" at bounding box center [376, 167] width 7 height 7
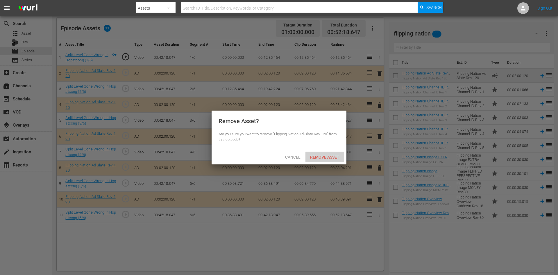
click at [327, 156] on span "Remove Asset" at bounding box center [324, 157] width 39 height 5
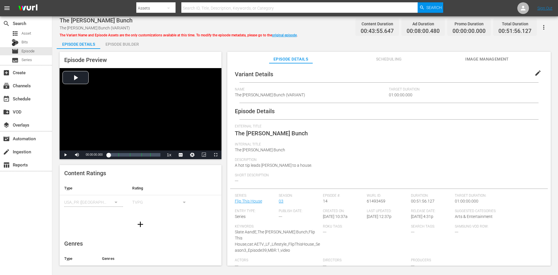
click at [125, 43] on div "Episode Builder" at bounding box center [122, 44] width 44 height 14
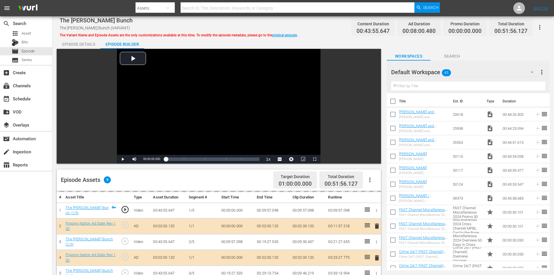
click at [484, 72] on div "Default Workspace 45" at bounding box center [465, 72] width 148 height 16
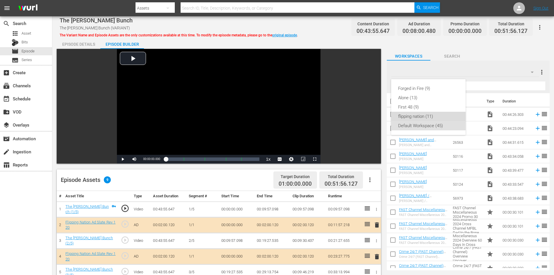
click at [411, 114] on div "flipping nation (11)" at bounding box center [428, 116] width 60 height 9
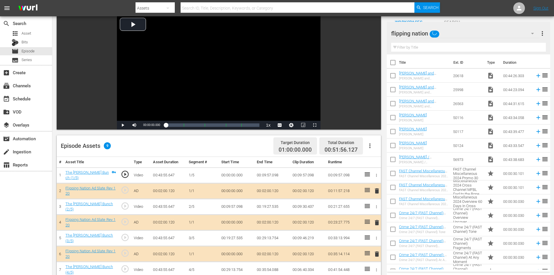
scroll to position [151, 0]
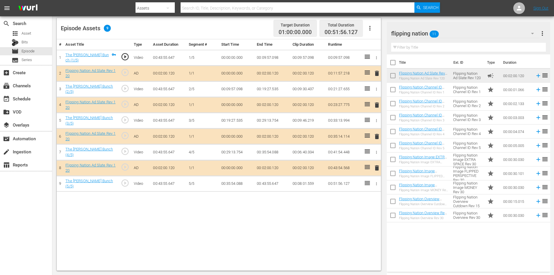
click at [378, 136] on span "delete" at bounding box center [376, 136] width 7 height 7
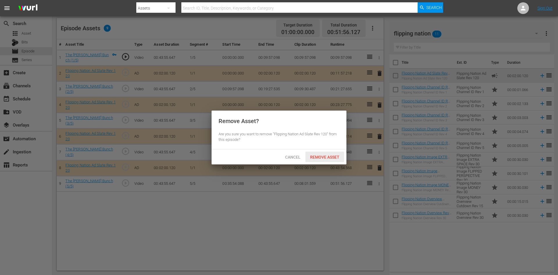
click at [332, 153] on div "Remove Asset" at bounding box center [324, 156] width 39 height 11
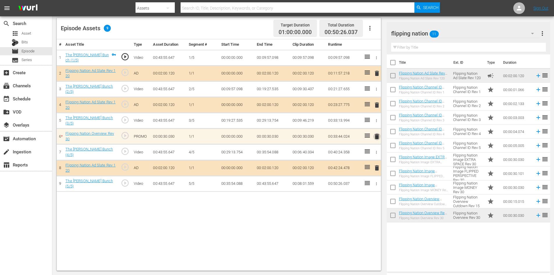
click at [377, 136] on span "delete" at bounding box center [376, 136] width 7 height 7
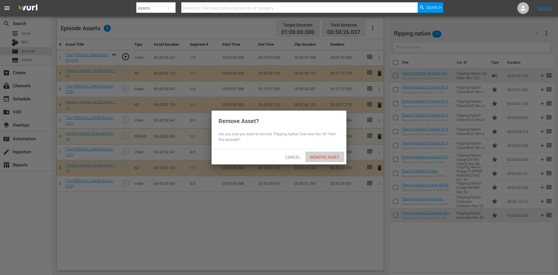
drag, startPoint x: 319, startPoint y: 155, endPoint x: 326, endPoint y: 152, distance: 7.9
click at [319, 155] on span "Remove Asset" at bounding box center [324, 157] width 39 height 5
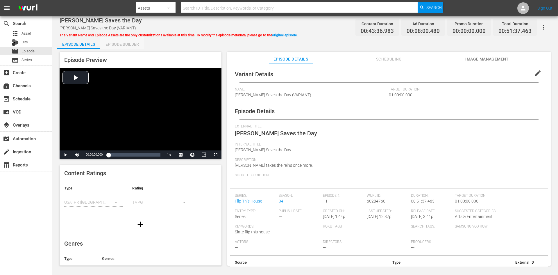
click at [114, 43] on div "Episode Builder" at bounding box center [122, 44] width 44 height 14
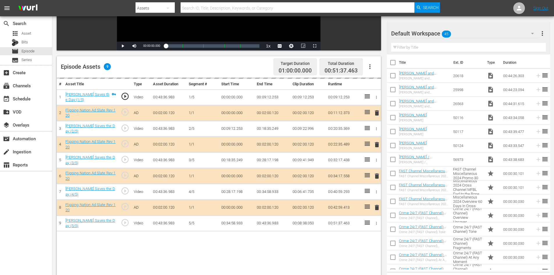
scroll to position [151, 0]
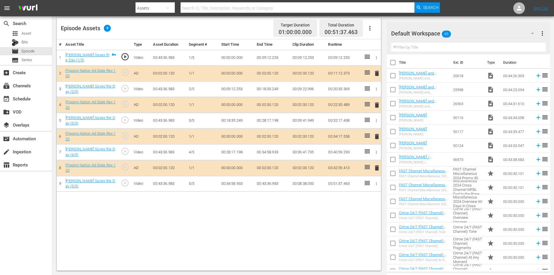
click at [492, 33] on div "Default Workspace 45" at bounding box center [465, 33] width 148 height 16
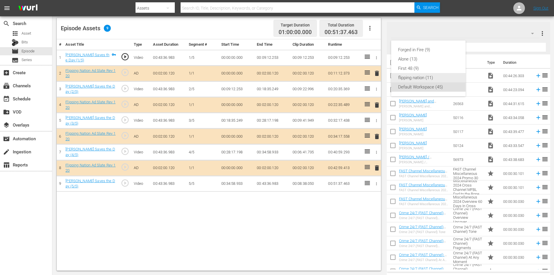
click at [416, 79] on div "flipping nation (11)" at bounding box center [428, 77] width 60 height 9
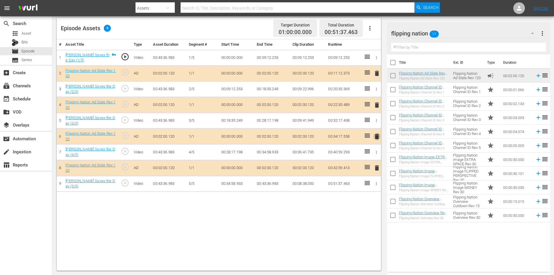
click at [376, 136] on span "delete" at bounding box center [376, 136] width 7 height 7
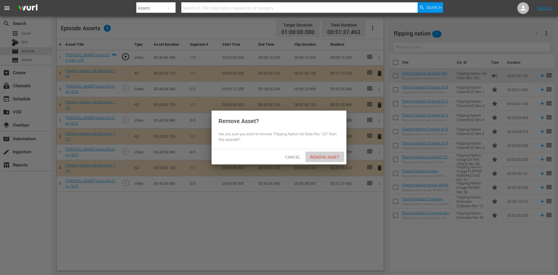
click at [332, 159] on span "Remove Asset" at bounding box center [324, 157] width 39 height 5
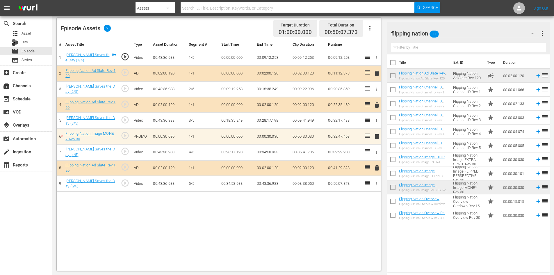
click at [375, 134] on span "delete" at bounding box center [376, 136] width 7 height 7
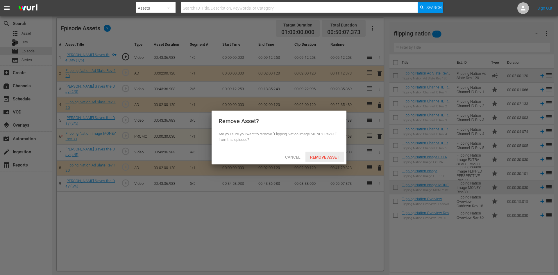
click at [319, 156] on span "Remove Asset" at bounding box center [324, 157] width 39 height 5
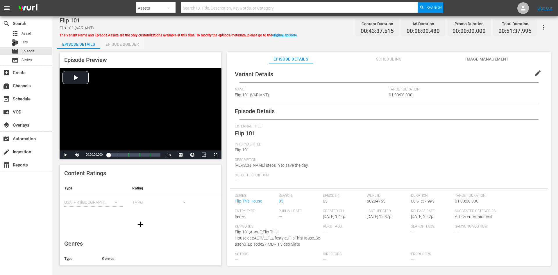
click at [117, 44] on div "Episode Builder" at bounding box center [122, 44] width 44 height 14
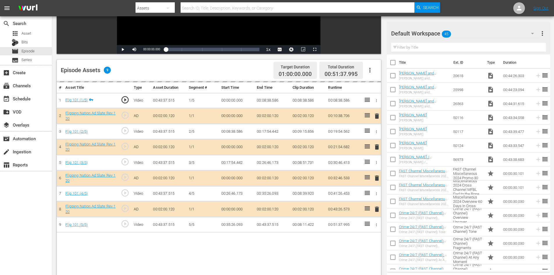
scroll to position [151, 0]
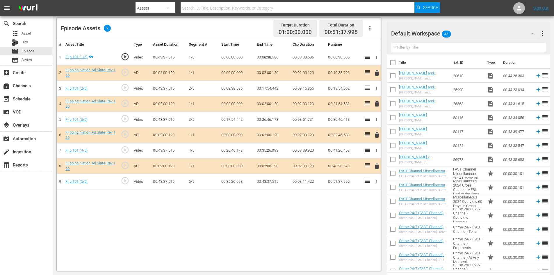
click at [377, 134] on span "delete" at bounding box center [376, 134] width 7 height 7
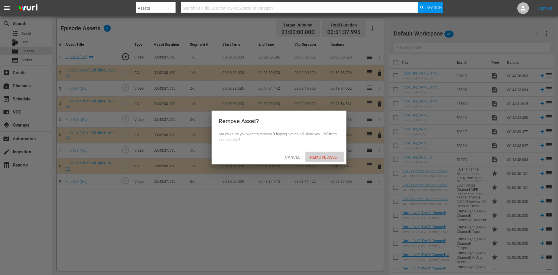
click at [320, 158] on span "Remove Asset" at bounding box center [324, 157] width 39 height 5
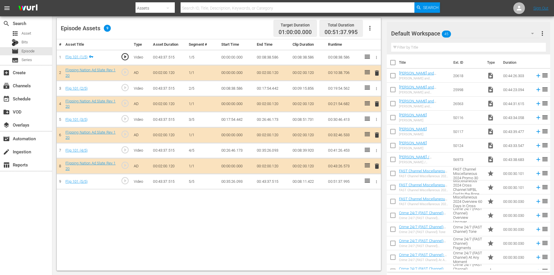
click at [478, 33] on div "Default Workspace 45" at bounding box center [465, 33] width 148 height 16
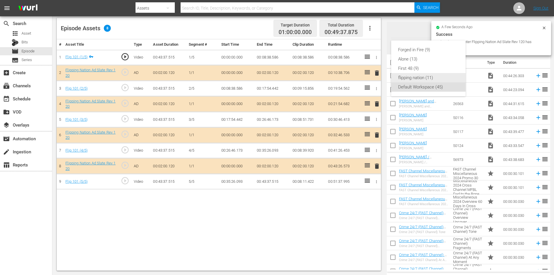
click at [418, 80] on div "flipping nation (11)" at bounding box center [428, 77] width 60 height 9
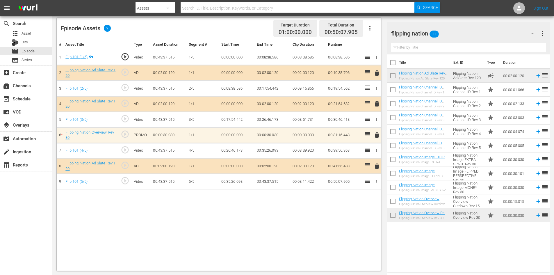
click at [376, 133] on span "delete" at bounding box center [376, 134] width 7 height 7
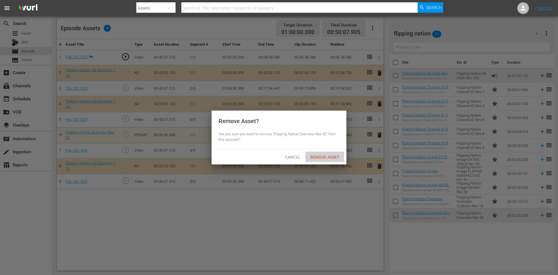
click at [329, 155] on span "Remove Asset" at bounding box center [324, 157] width 39 height 5
